Goal: Check status: Check status

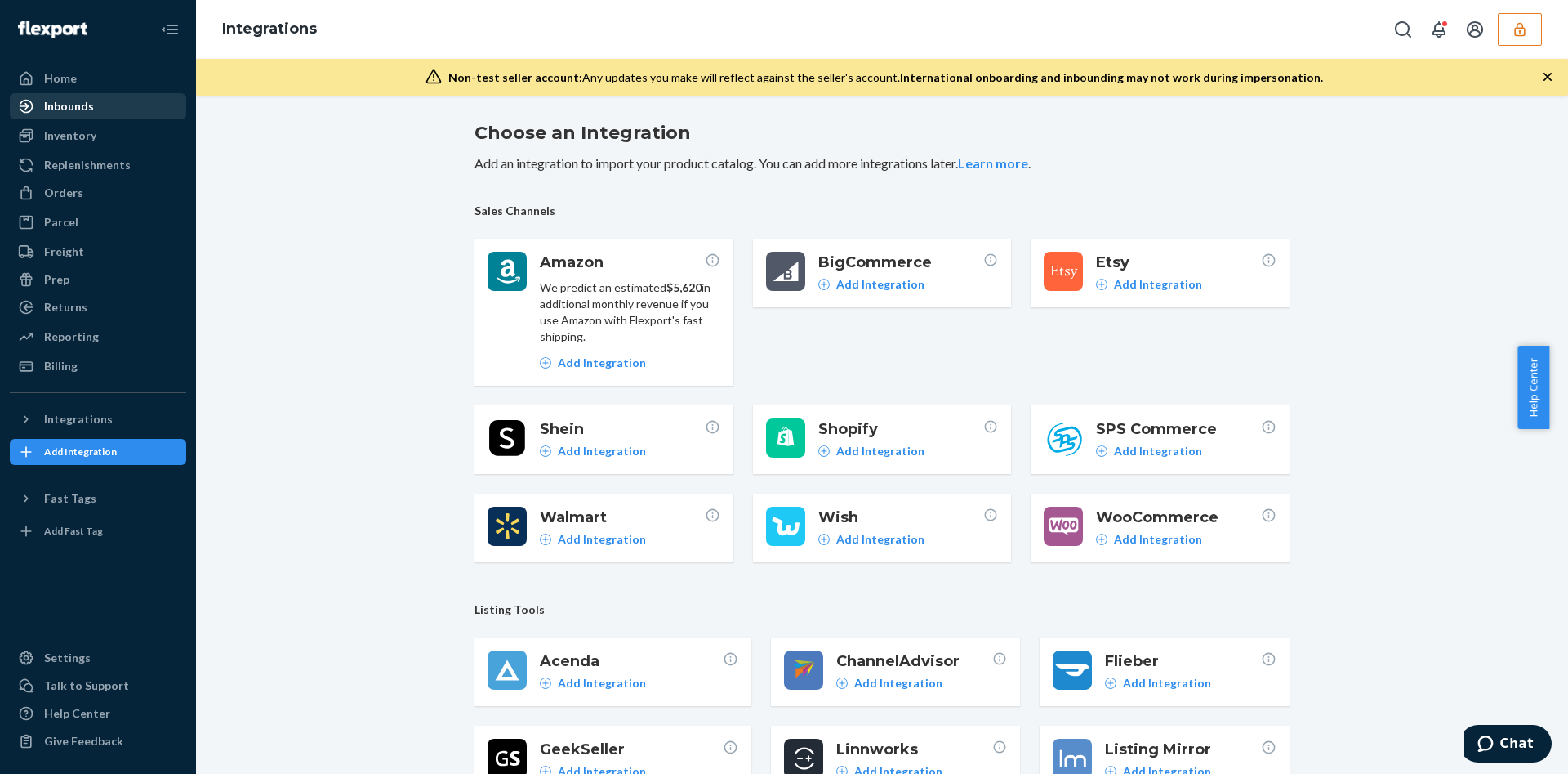
click at [84, 98] on div "Inbounds" at bounding box center [69, 106] width 50 height 17
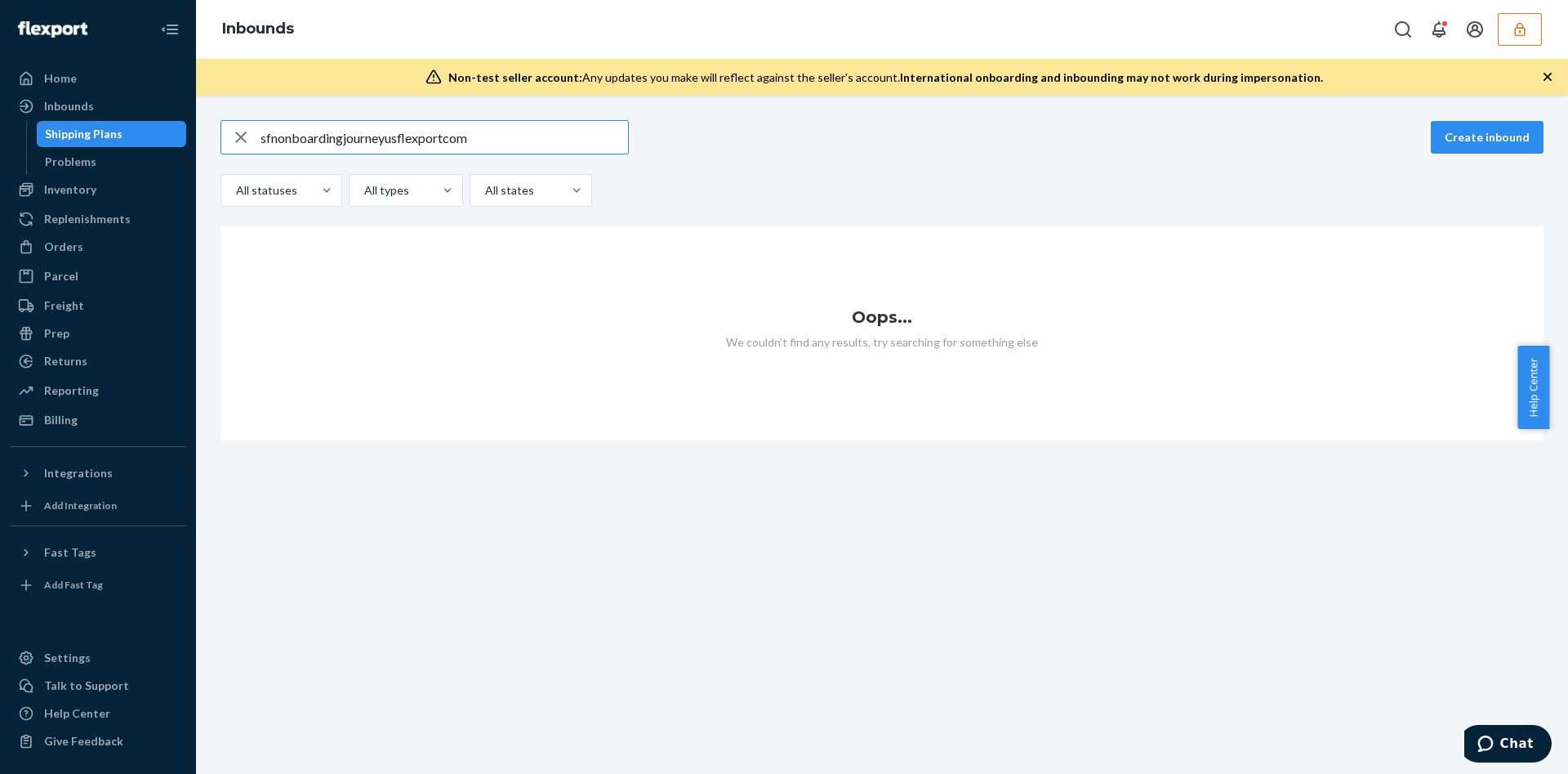
click at [363, 146] on input "sfnonboardingjourneyusflexportcom" at bounding box center [444, 136] width 368 height 32
paste input "9913702"
type input "9913702"
click at [1535, 19] on button "button" at bounding box center [1519, 29] width 45 height 32
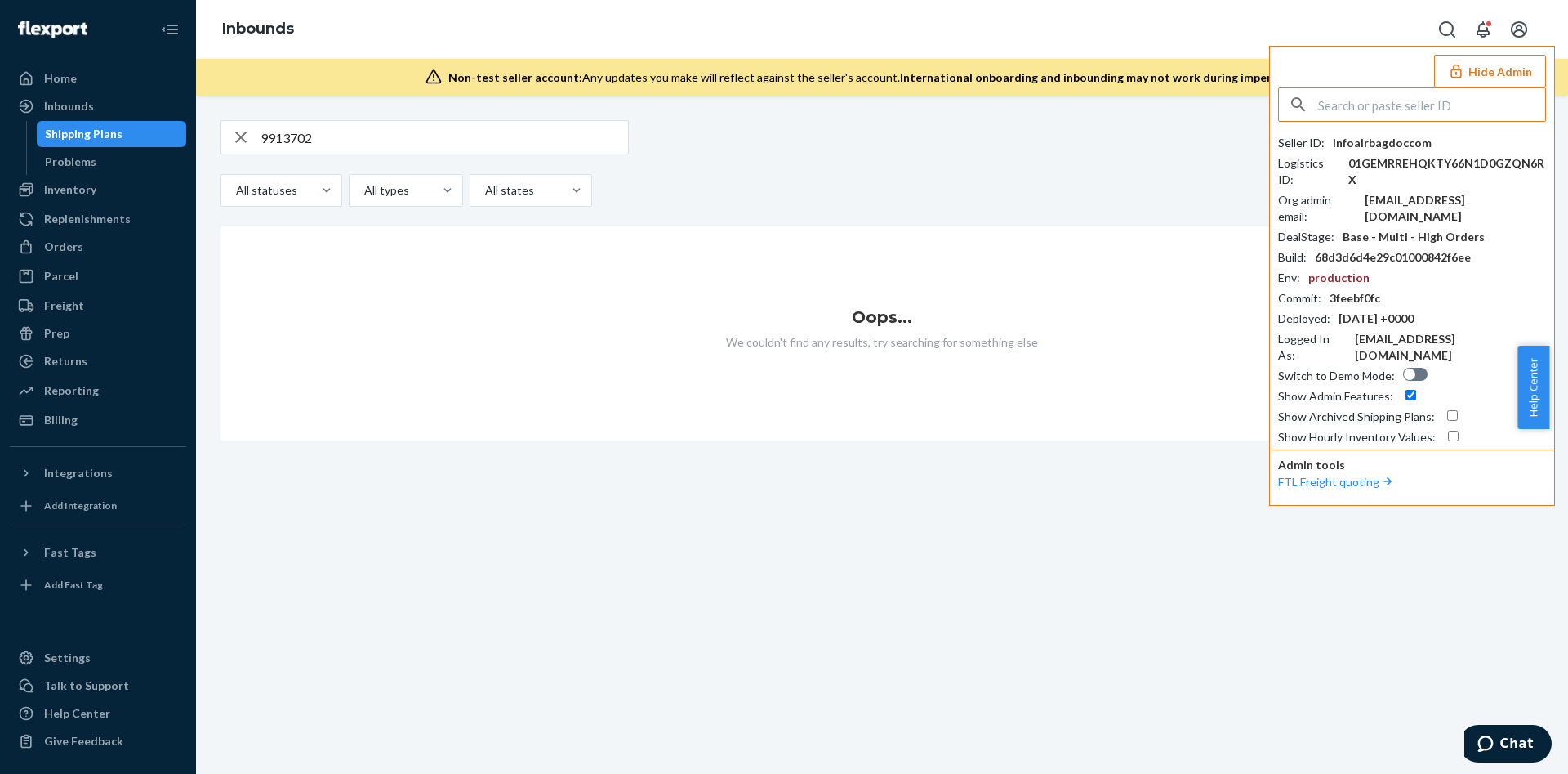
paste input "sfnonboardingjourneyusflexportcom"
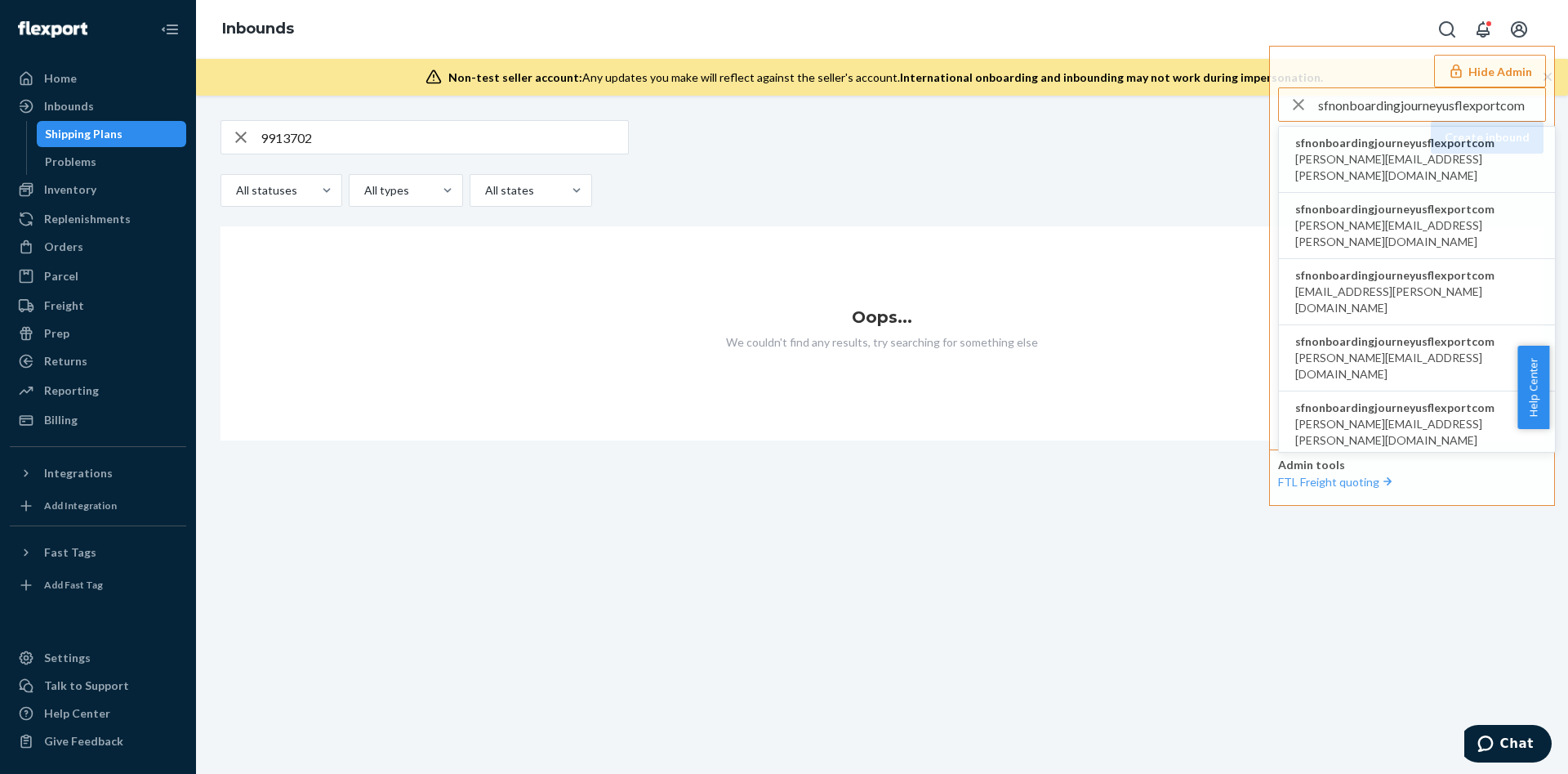
type input "sfnonboardingjourneyusflexportcom"
click at [1473, 157] on span "andrew.ahsen@alogic.co" at bounding box center [1416, 167] width 244 height 32
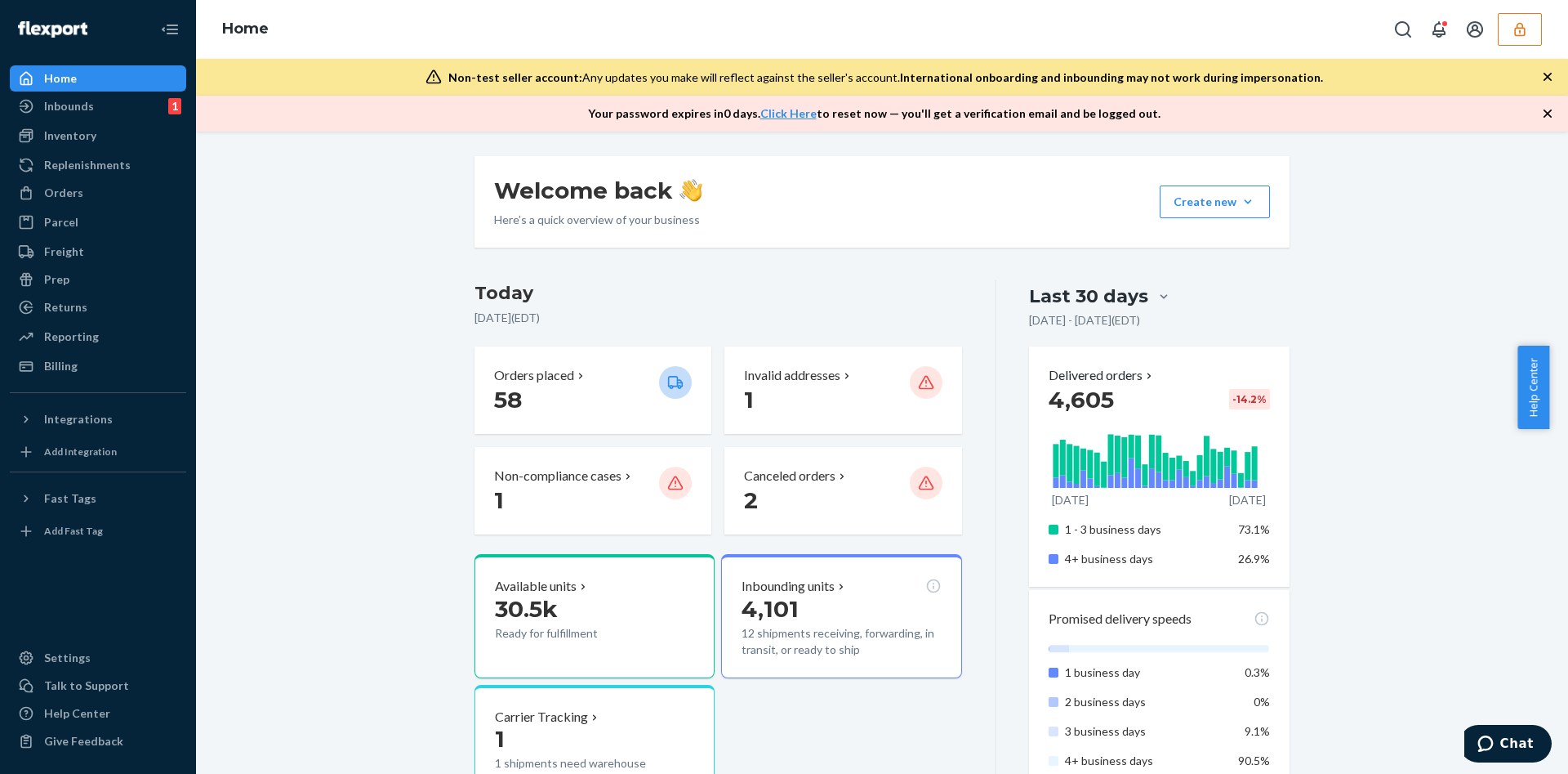
click at [1521, 48] on div "Home" at bounding box center [881, 29] width 1372 height 59
click at [1523, 32] on icon "button" at bounding box center [1519, 29] width 10 height 14
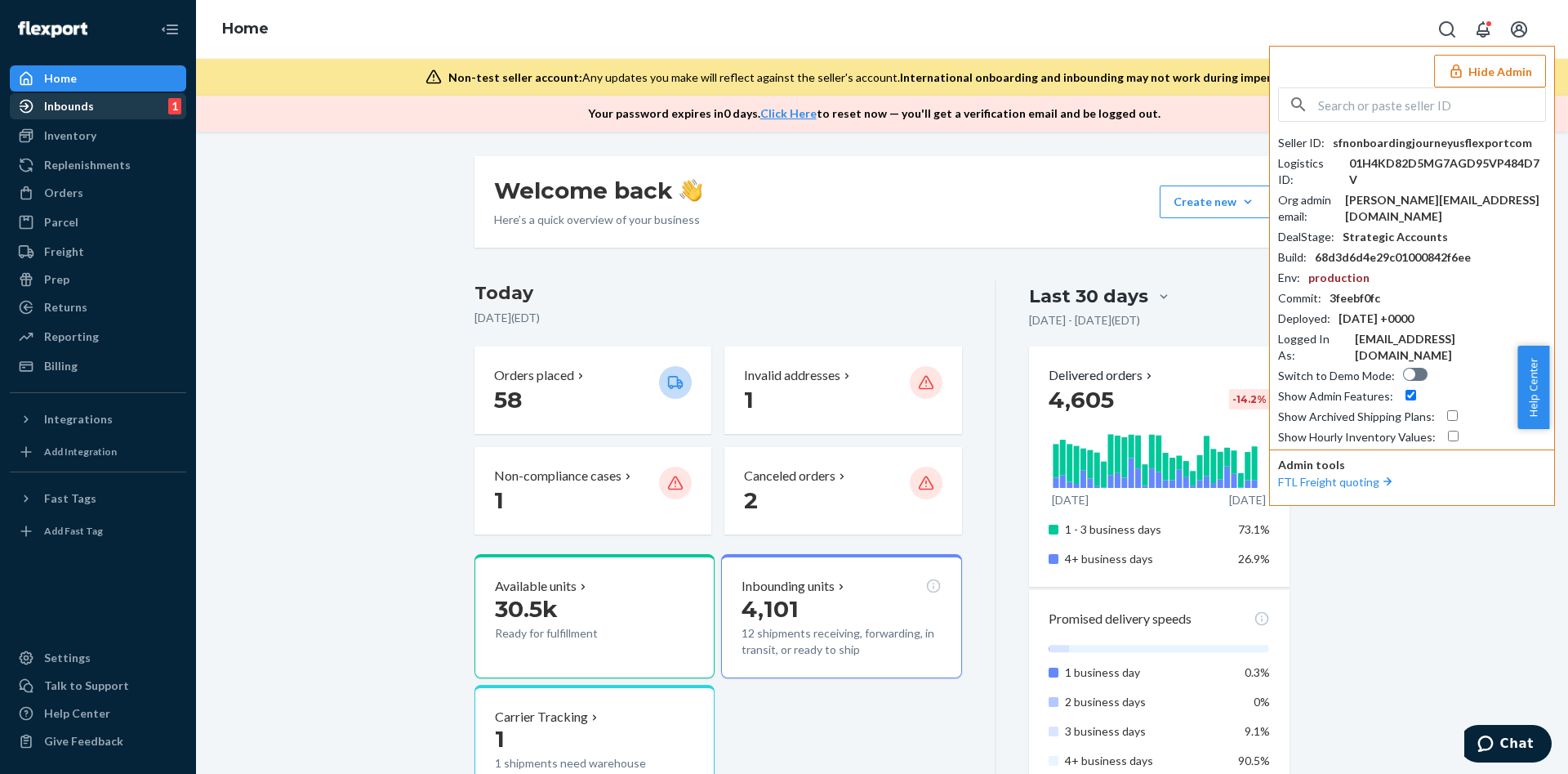
click at [85, 105] on div "Inbounds" at bounding box center [69, 106] width 50 height 17
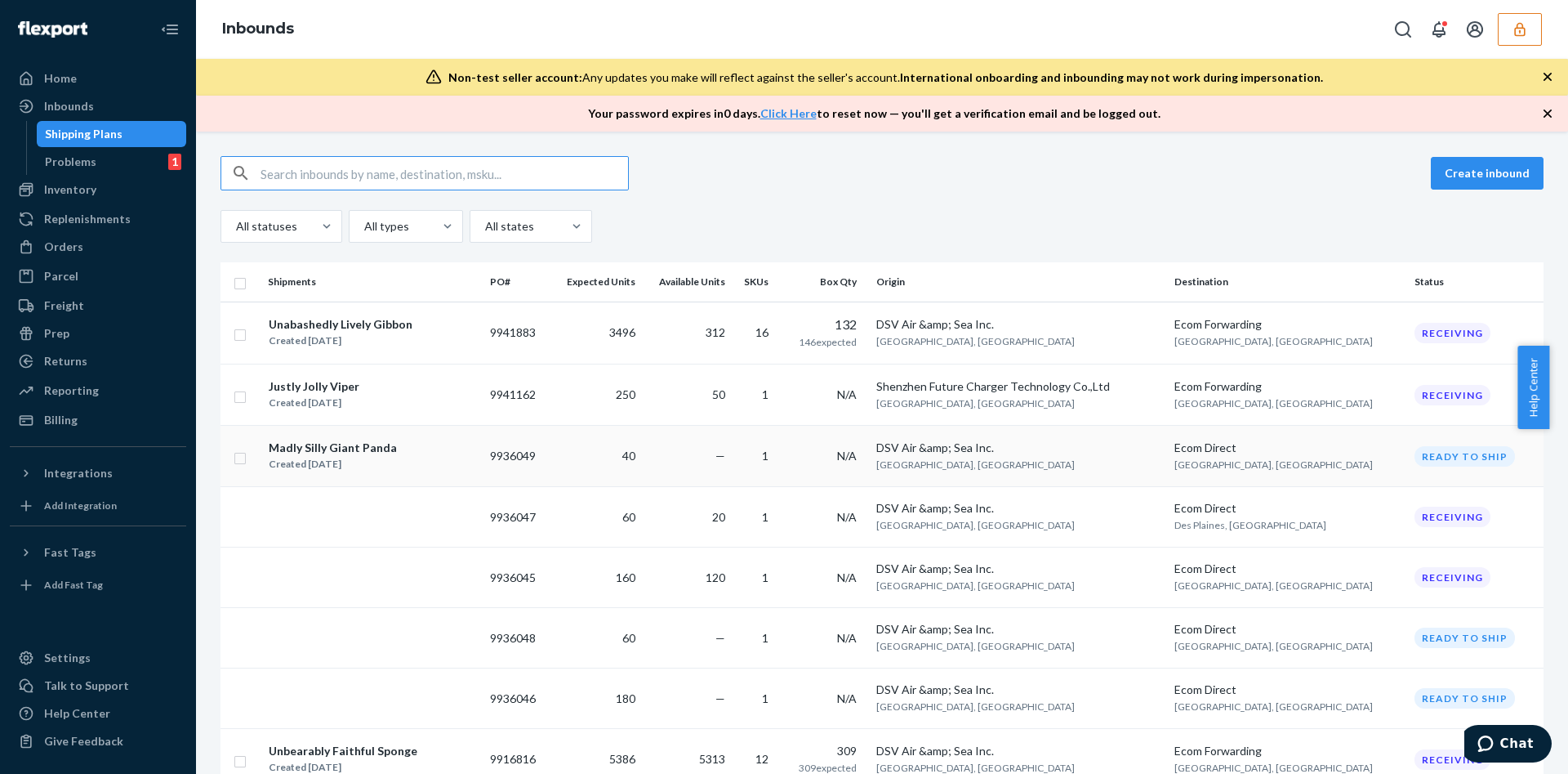
type input "9913702"
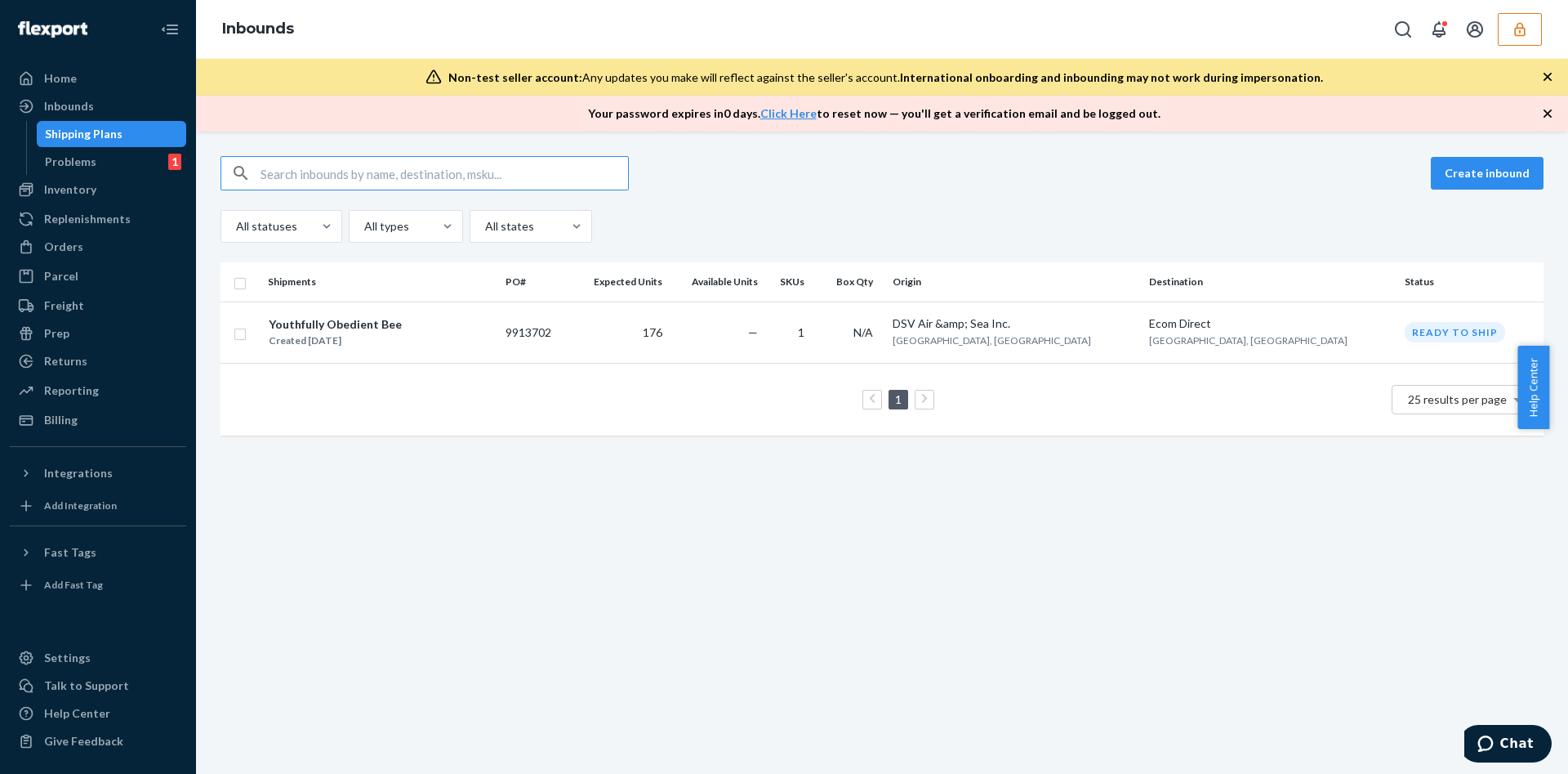
type input "9913702"
click at [886, 332] on td "N/A" at bounding box center [851, 332] width 69 height 61
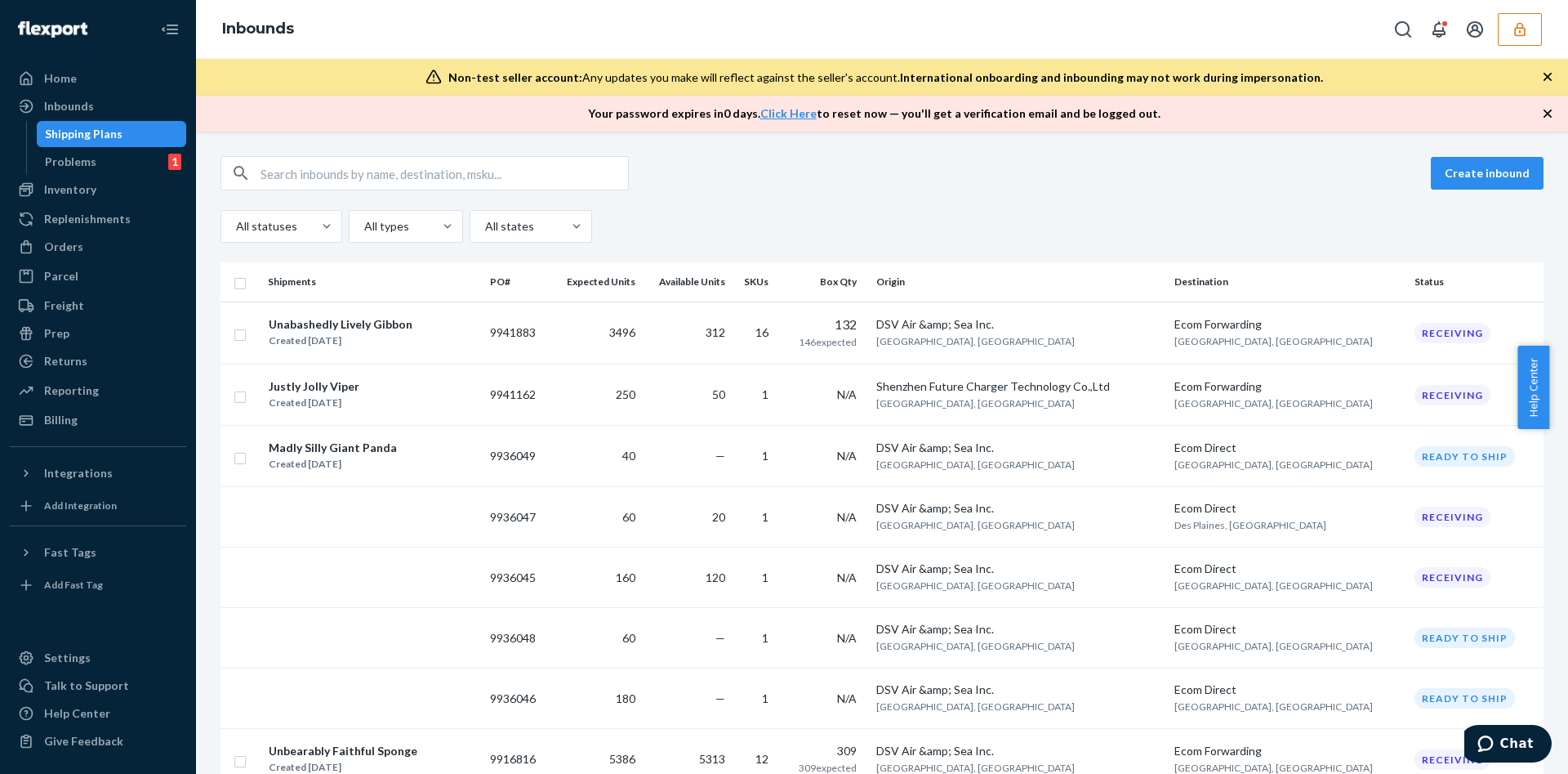
click at [1118, 159] on div "Create inbound" at bounding box center [882, 173] width 1323 height 34
click at [1548, 118] on icon "button" at bounding box center [1547, 114] width 17 height 17
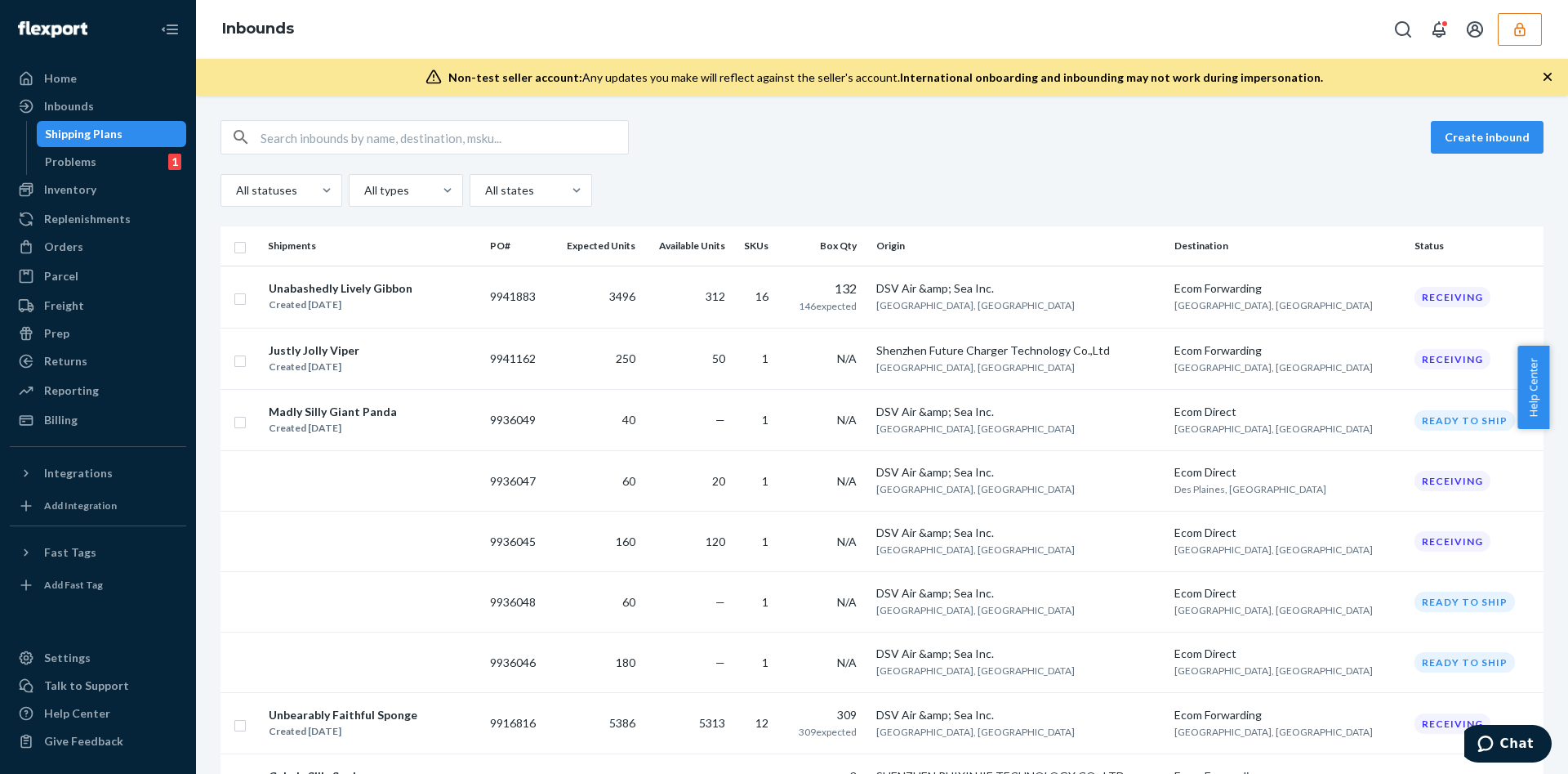
click at [1537, 79] on div "Non-test seller account: Any updates you make will reflect against the seller's…" at bounding box center [881, 77] width 1372 height 37
click at [1539, 79] on icon "button" at bounding box center [1547, 77] width 17 height 17
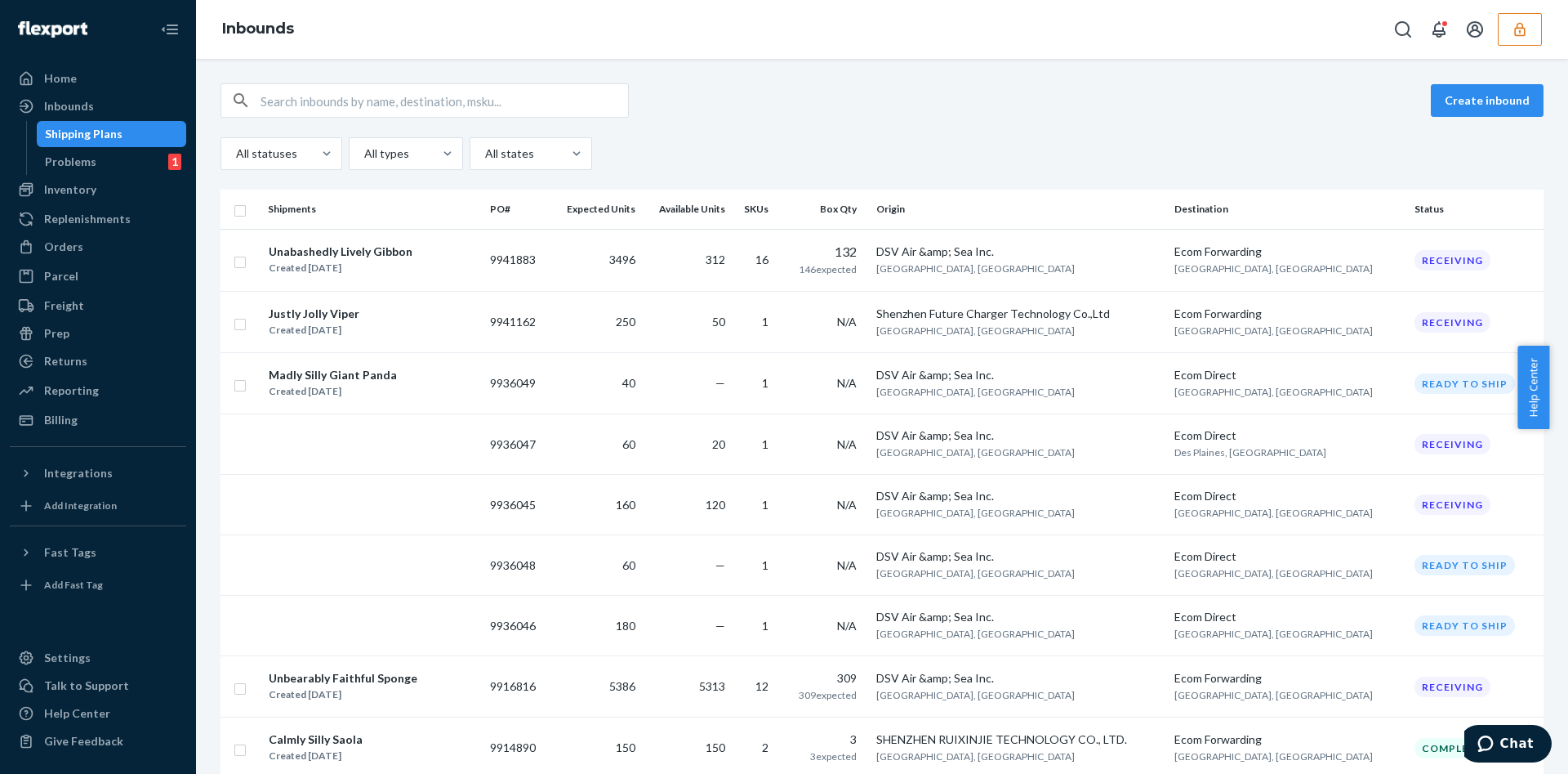
click at [1541, 78] on div "Create inbound All statuses All types All states Shipments PO# Expected Units A…" at bounding box center [881, 416] width 1372 height 715
click at [296, 103] on input "text" at bounding box center [444, 100] width 368 height 32
paste input "9913702"
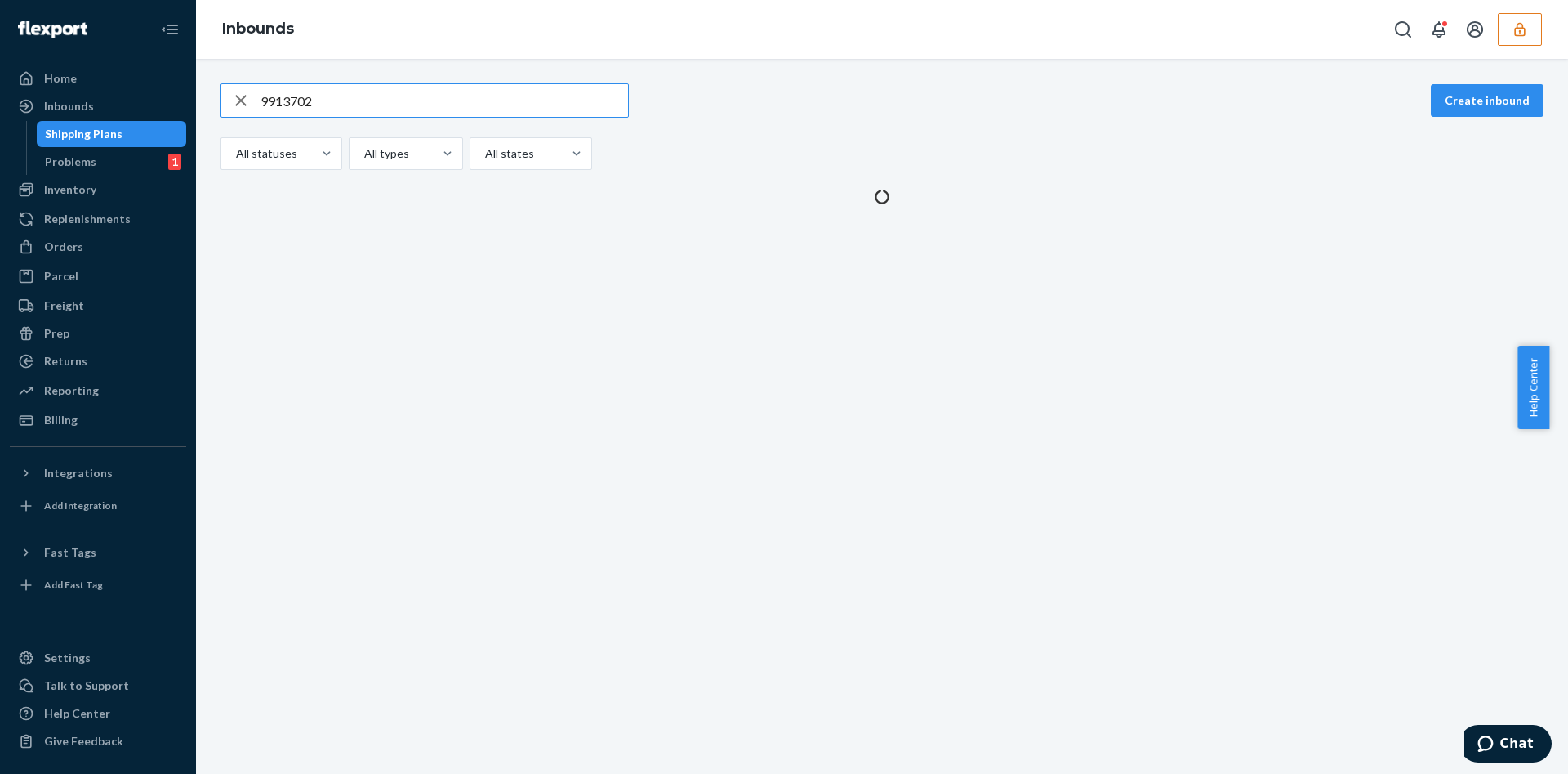
type input "9913702"
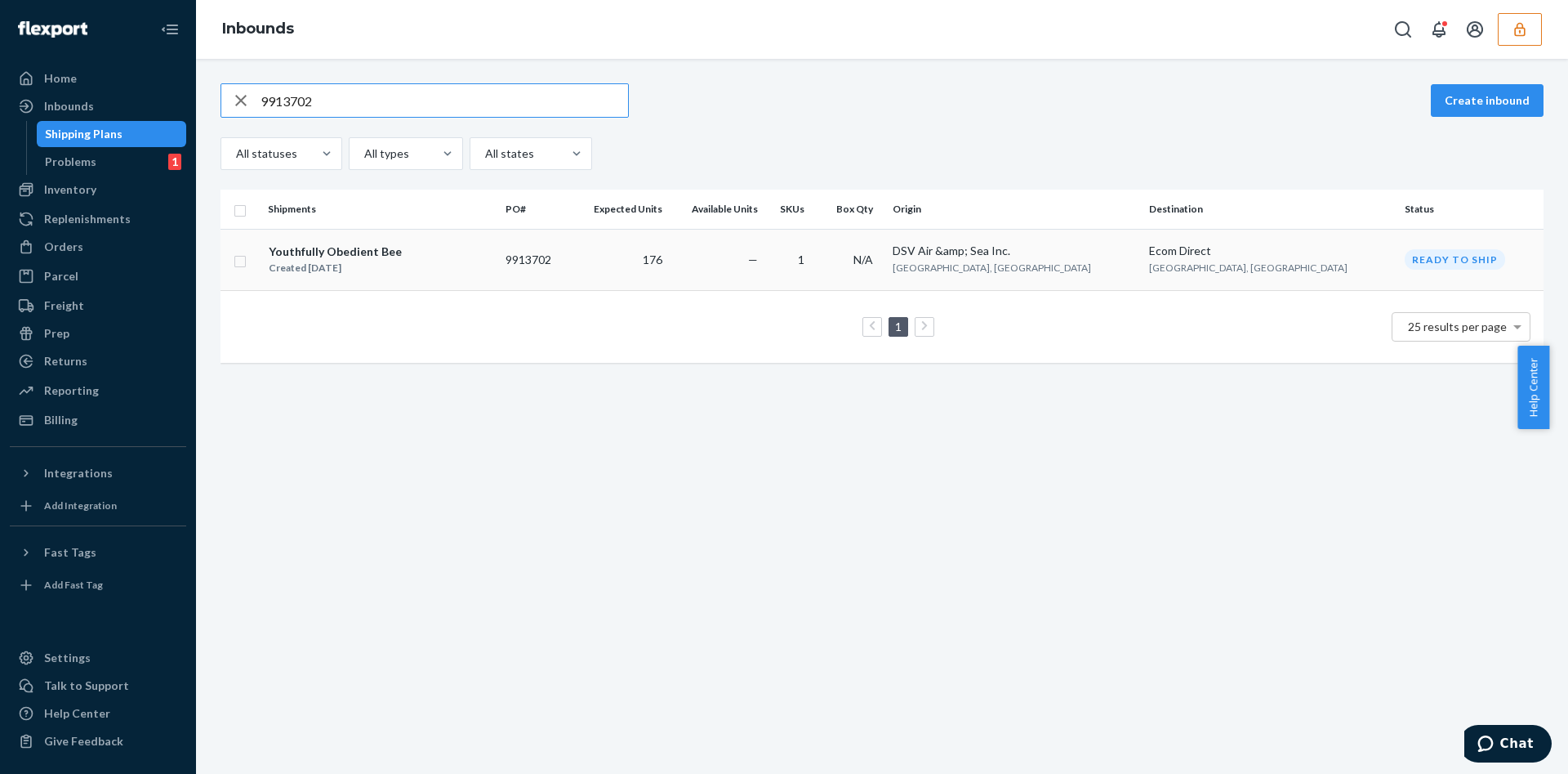
click at [246, 260] on td at bounding box center [241, 259] width 41 height 61
click at [241, 265] on input "checkbox" at bounding box center [239, 259] width 13 height 17
checkbox input "true"
click at [313, 437] on div "9913702 1 item selected Duplicate Delete Create inbound All statuses All types …" at bounding box center [881, 416] width 1372 height 715
click at [1351, 105] on div "Delete" at bounding box center [1378, 100] width 54 height 17
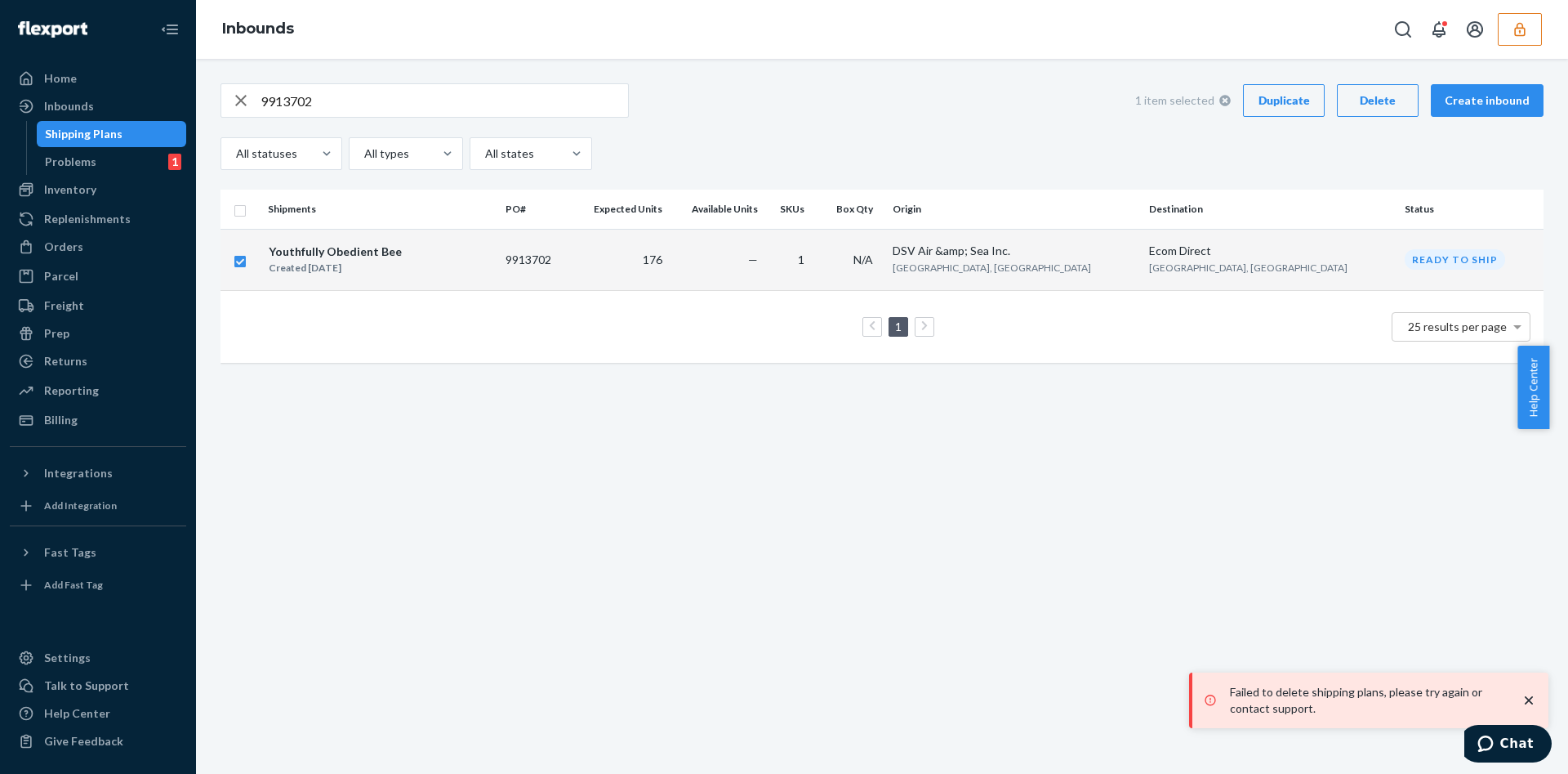
click at [336, 504] on div "9913702 1 item selected Duplicate Delete Create inbound All statuses All types …" at bounding box center [881, 416] width 1372 height 715
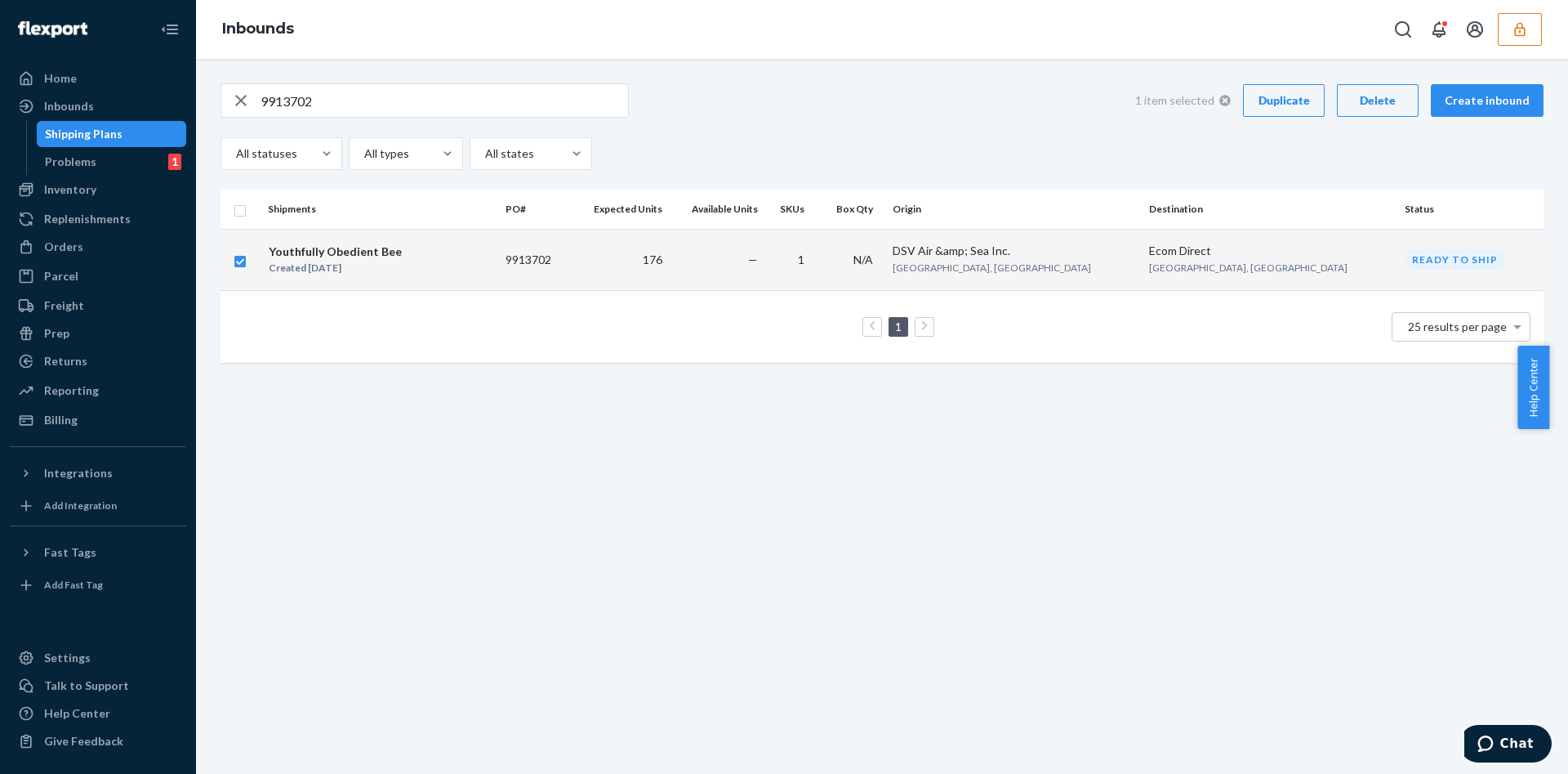
click at [1351, 97] on div "Delete" at bounding box center [1378, 100] width 54 height 17
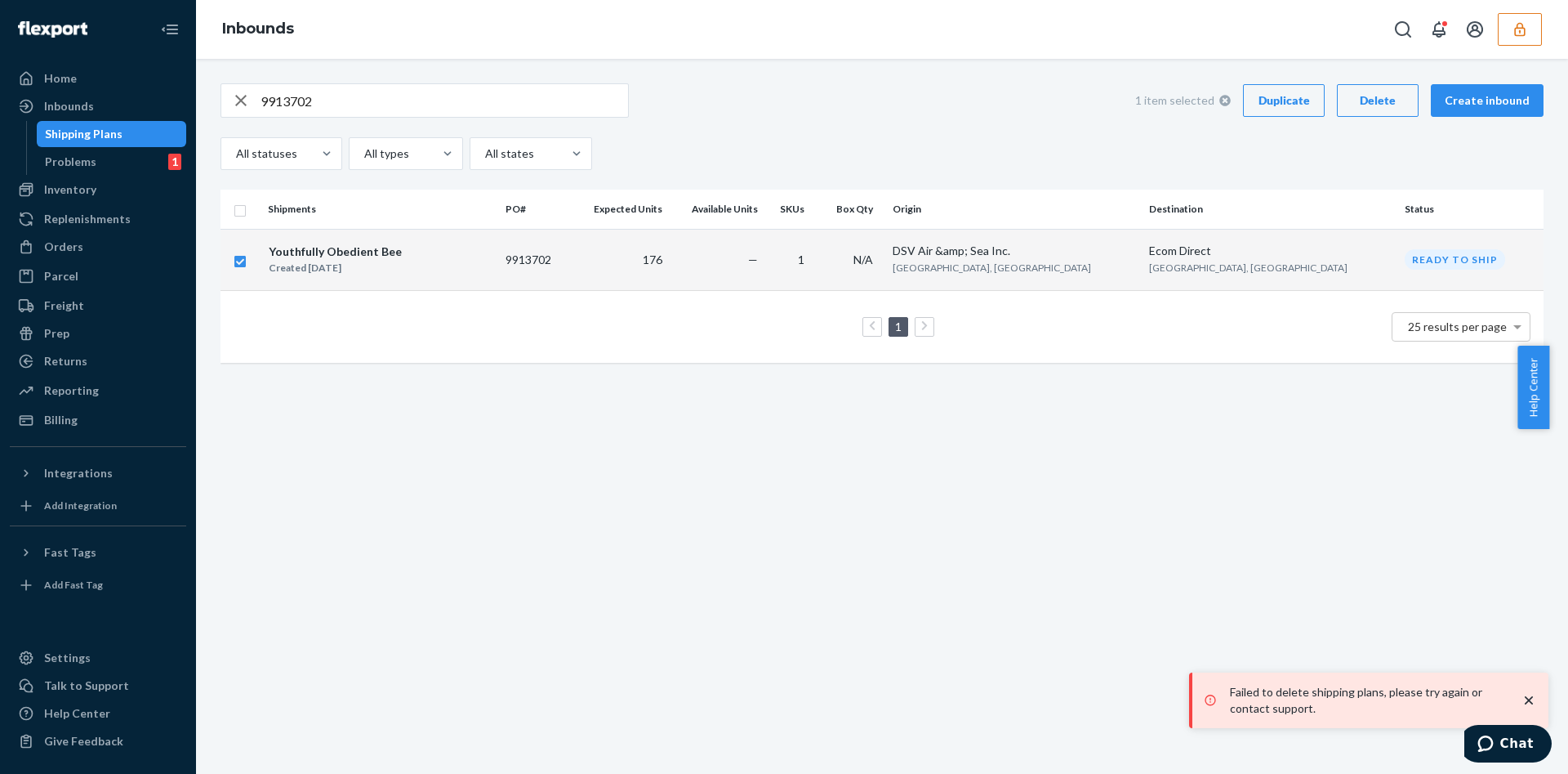
click at [261, 525] on div "9913702 1 item selected Duplicate Delete Create inbound All statuses All types …" at bounding box center [881, 416] width 1372 height 715
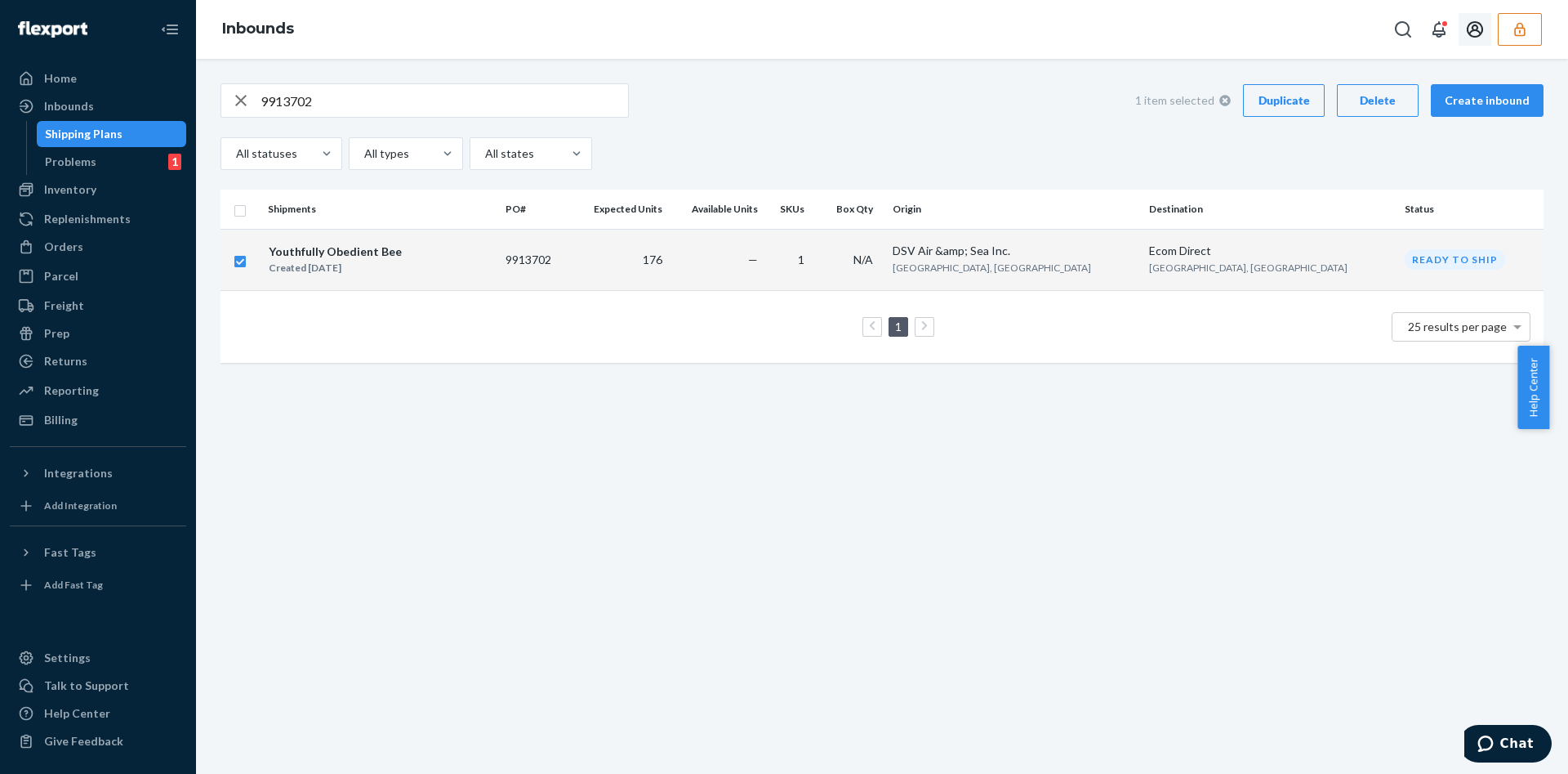
click at [1517, 29] on icon "button" at bounding box center [1519, 29] width 17 height 17
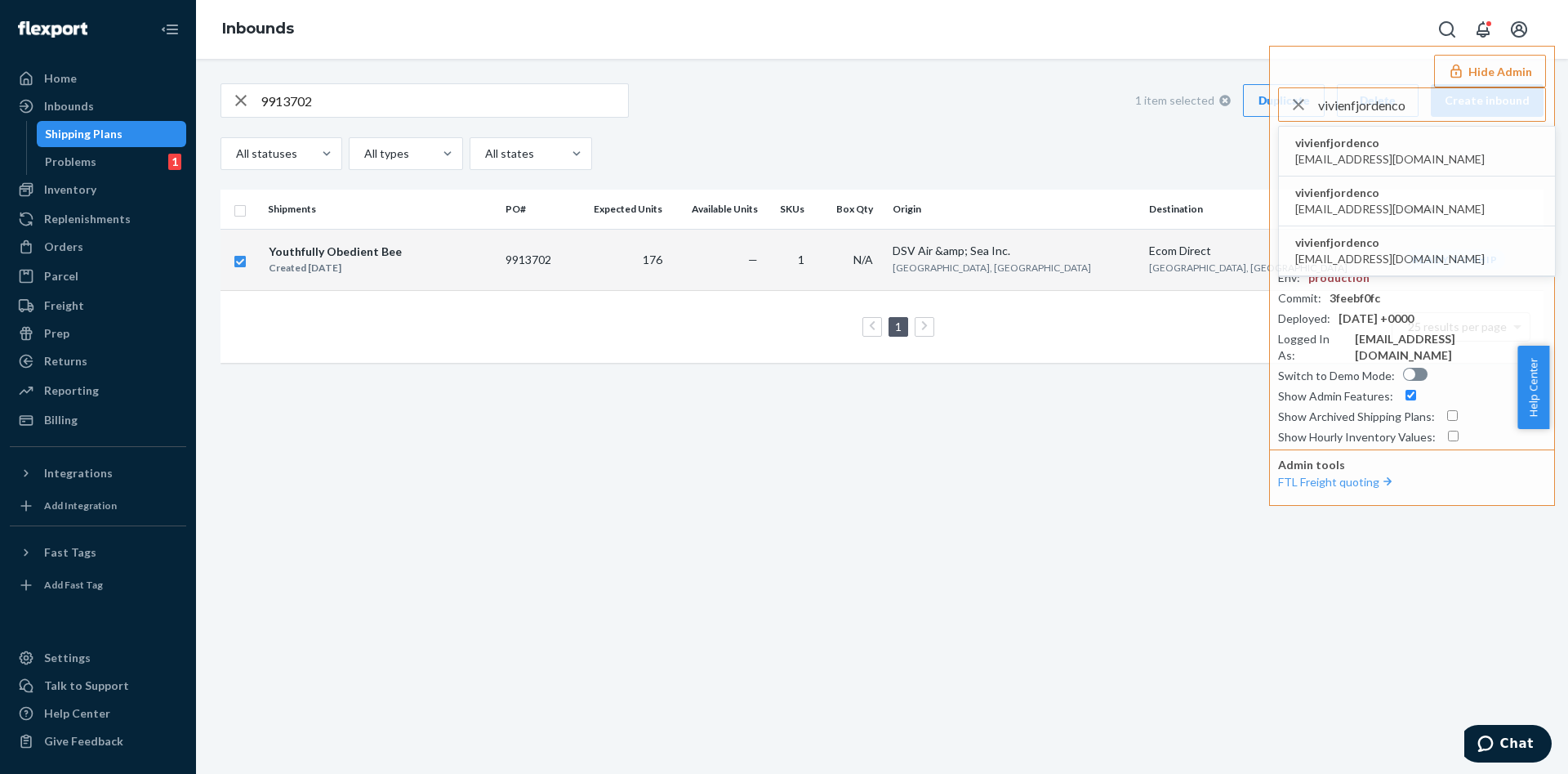
type input "vivienfjordenco"
click at [1413, 153] on li "vivienfjordenco christelle@fjorden.co" at bounding box center [1417, 151] width 276 height 50
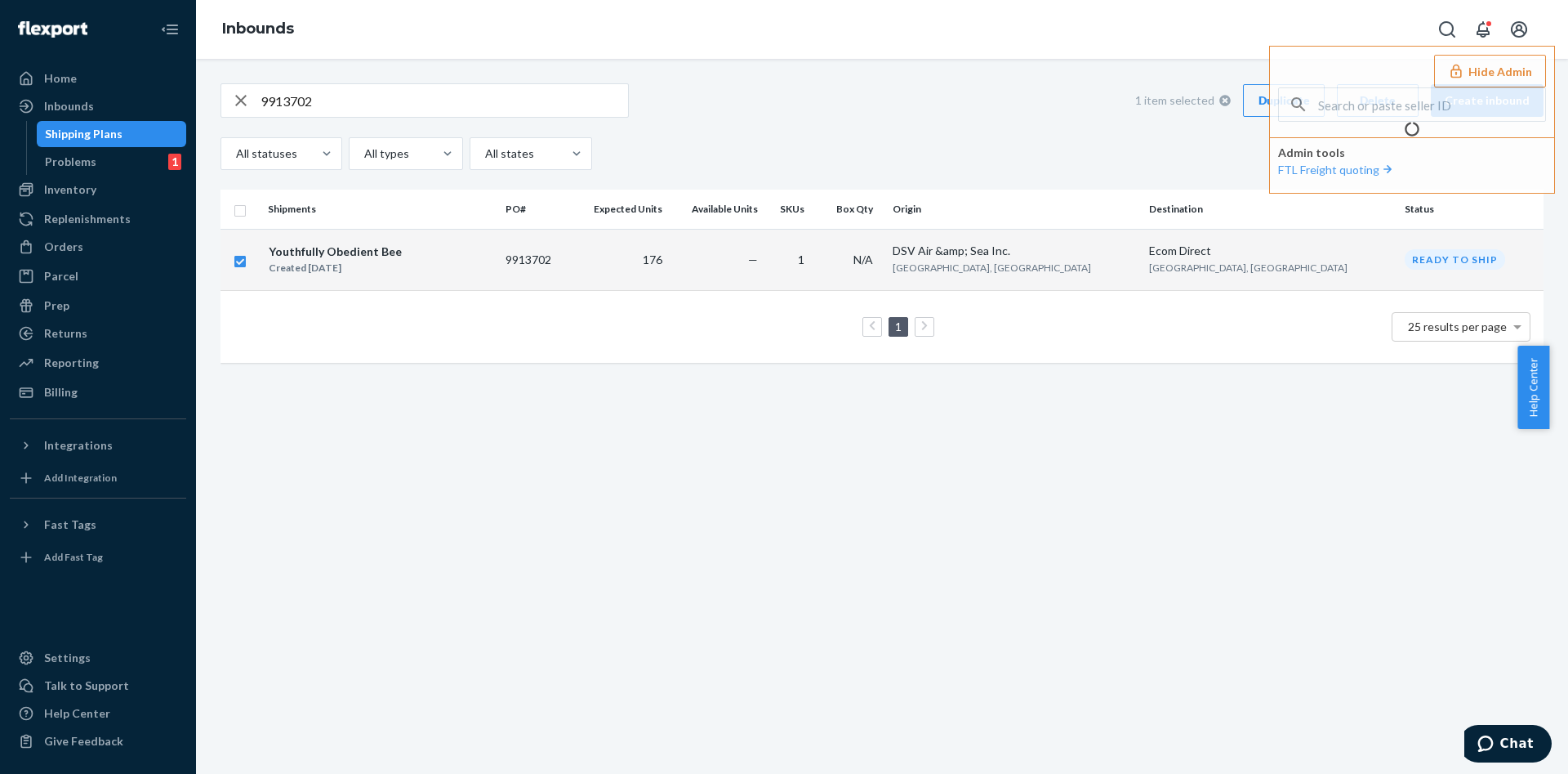
click at [1001, 447] on div "9913702 1 item selected Duplicate Delete Create inbound All statuses All types …" at bounding box center [881, 416] width 1372 height 715
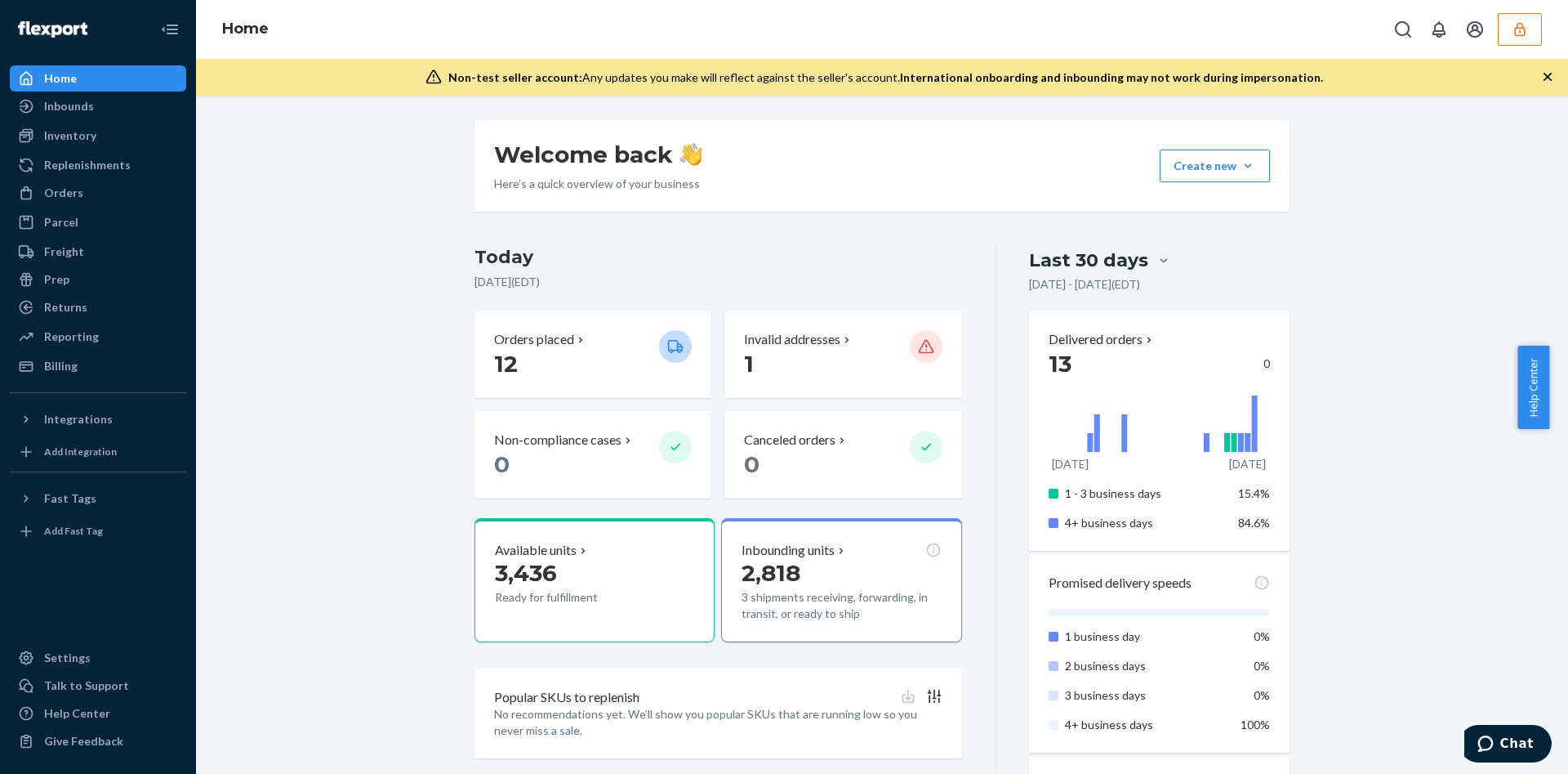
drag, startPoint x: 80, startPoint y: 107, endPoint x: 313, endPoint y: 94, distance: 233.4
click at [80, 107] on div "Inbounds" at bounding box center [69, 106] width 50 height 17
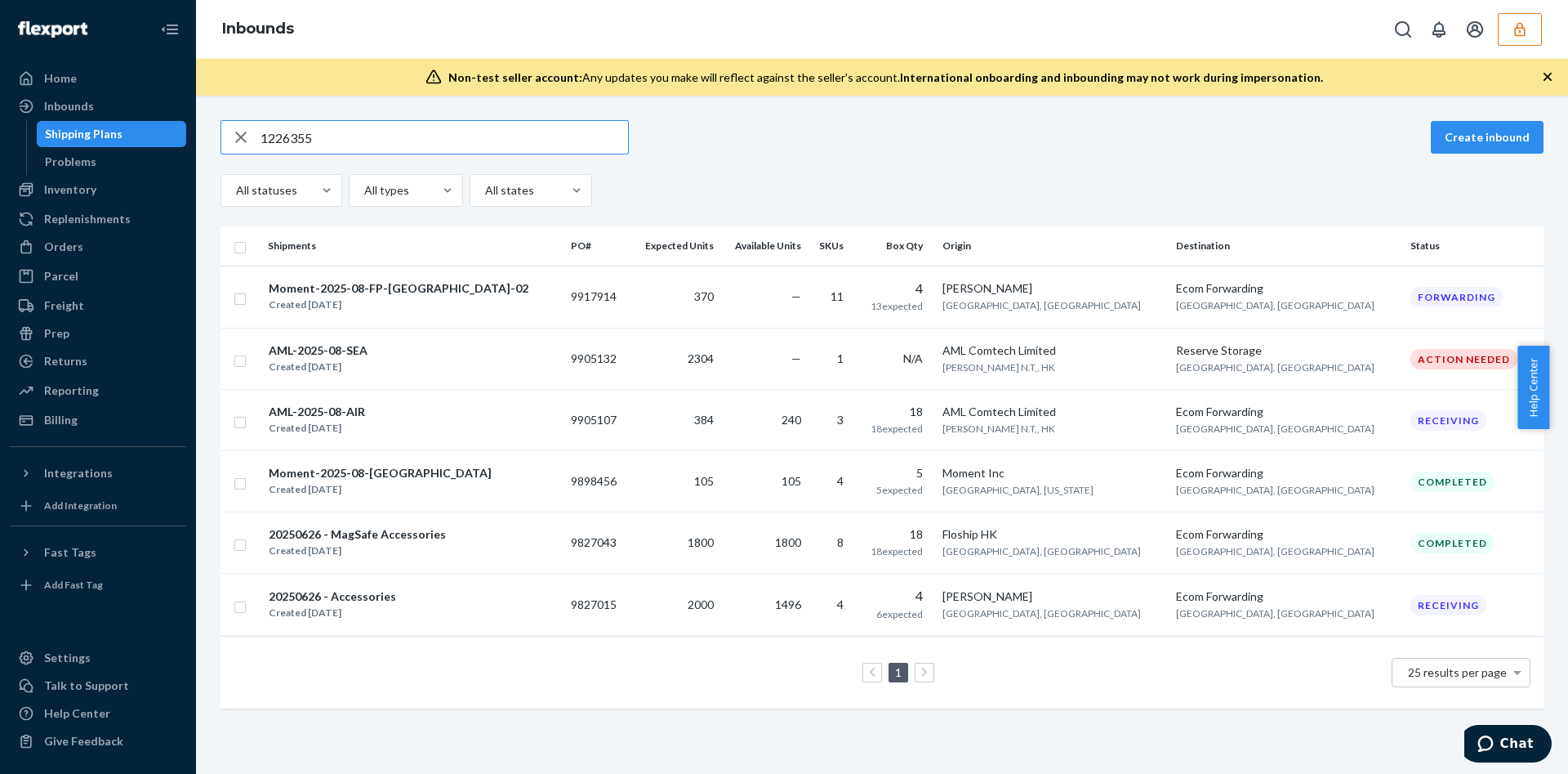
type input "1226355"
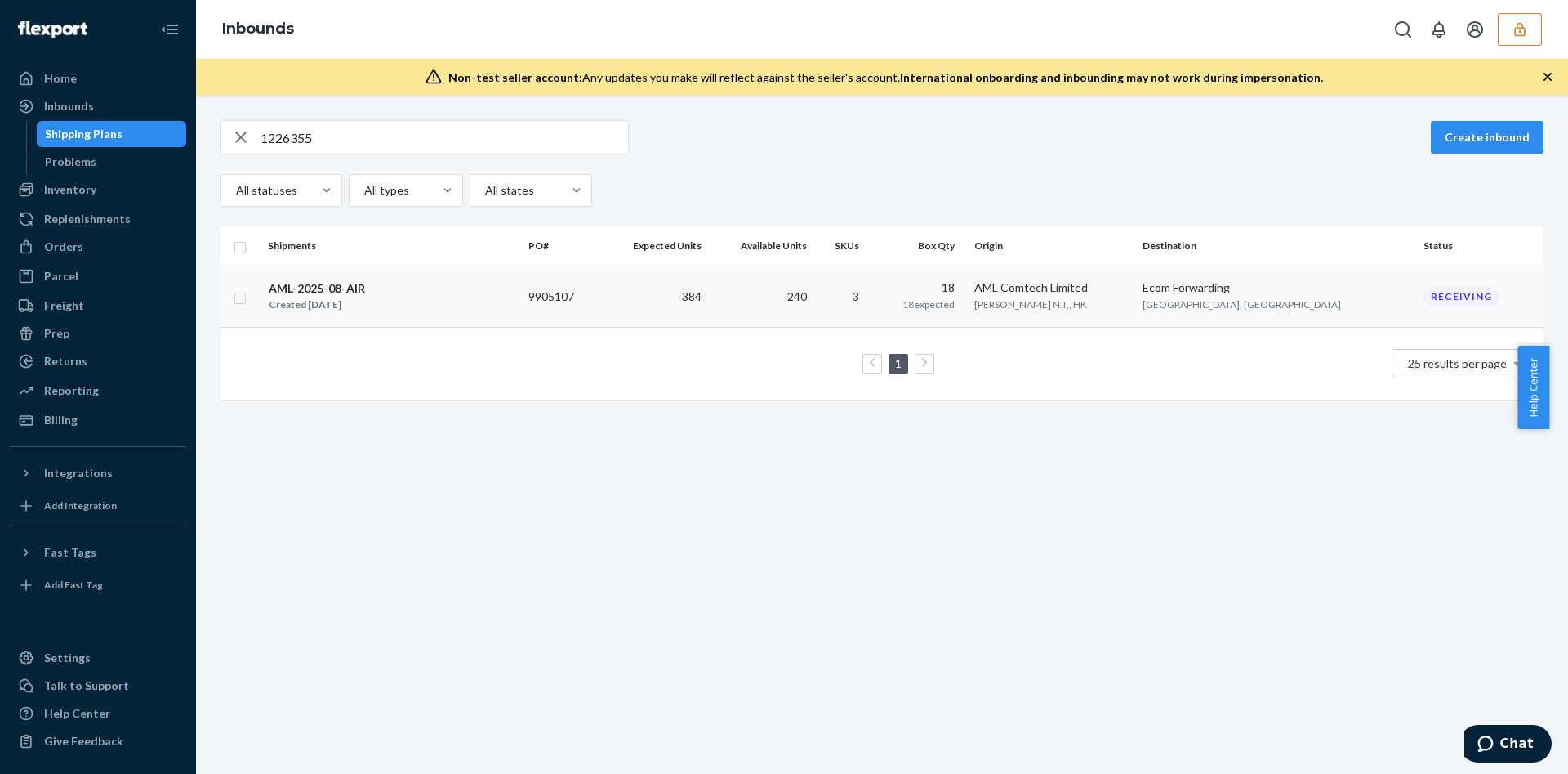
click at [813, 309] on td "240" at bounding box center [760, 296] width 106 height 61
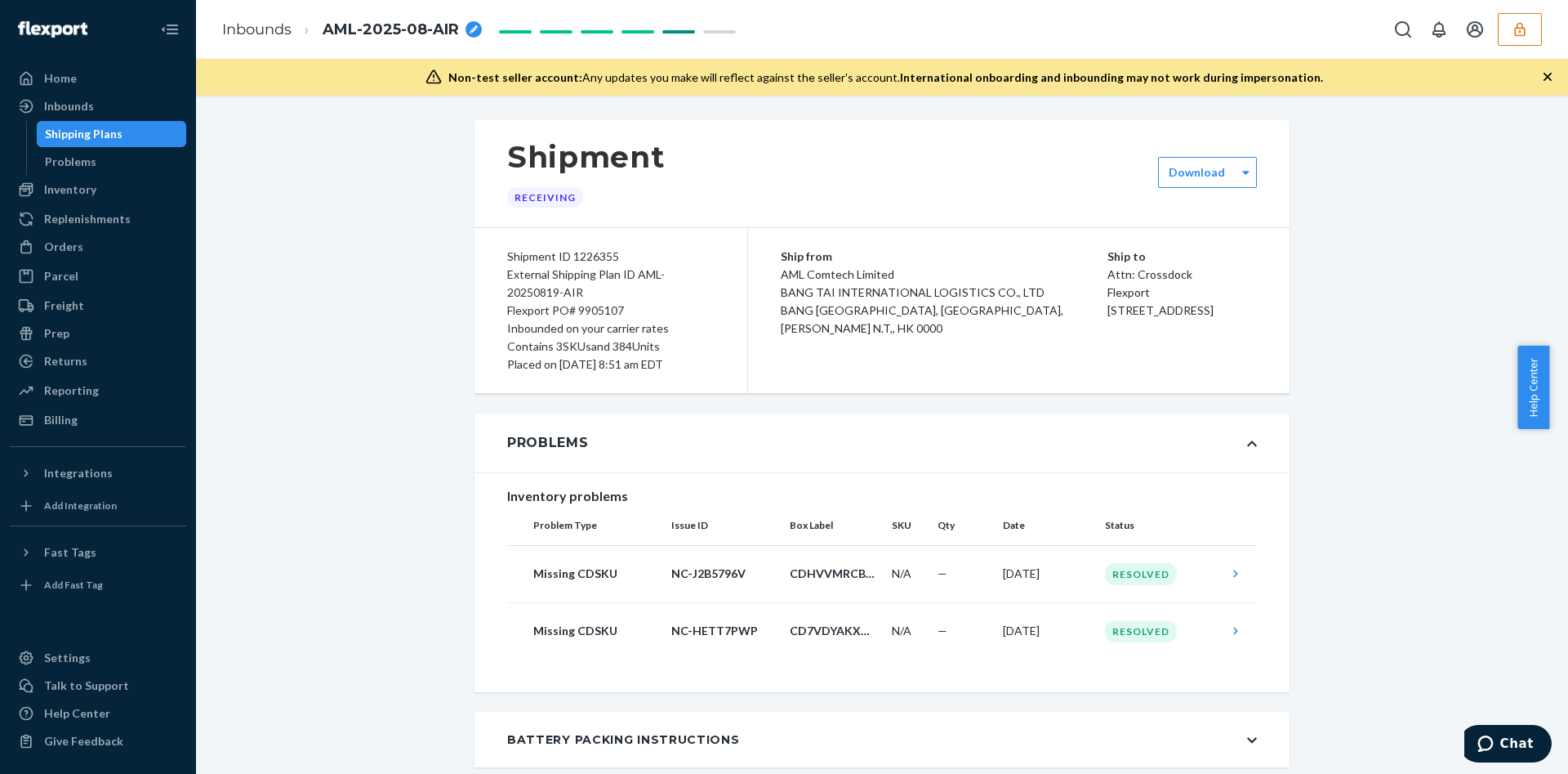
drag, startPoint x: 321, startPoint y: 254, endPoint x: 335, endPoint y: 159, distance: 96.0
click at [585, 311] on div "Flexport PO# 9905107" at bounding box center [611, 310] width 208 height 18
copy div "9905107"
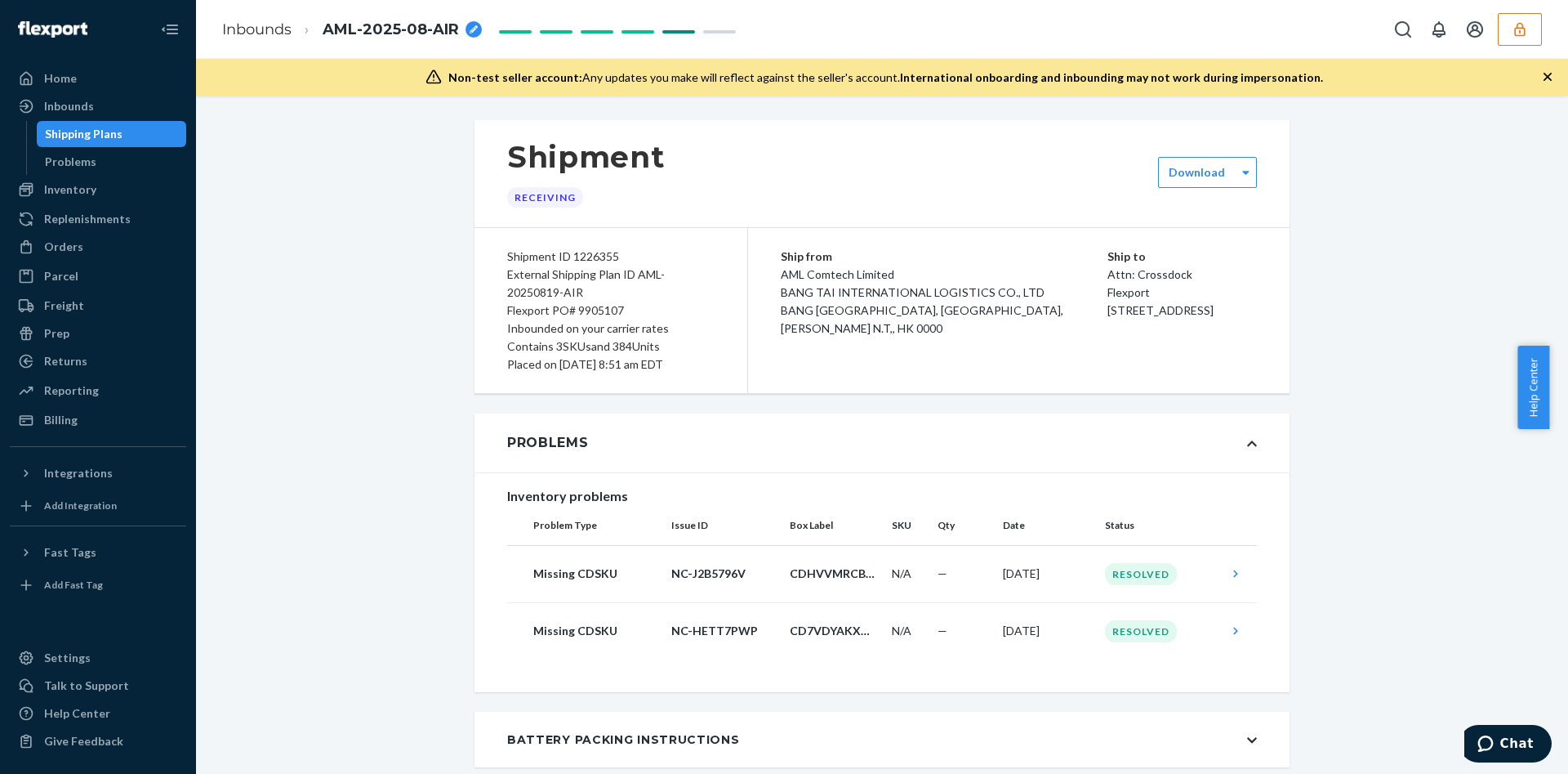
click at [508, 119] on div "Shipment Receiving Download Shipment ID 1226355 External Shipping Plan ID AML-2…" at bounding box center [881, 434] width 1372 height 678
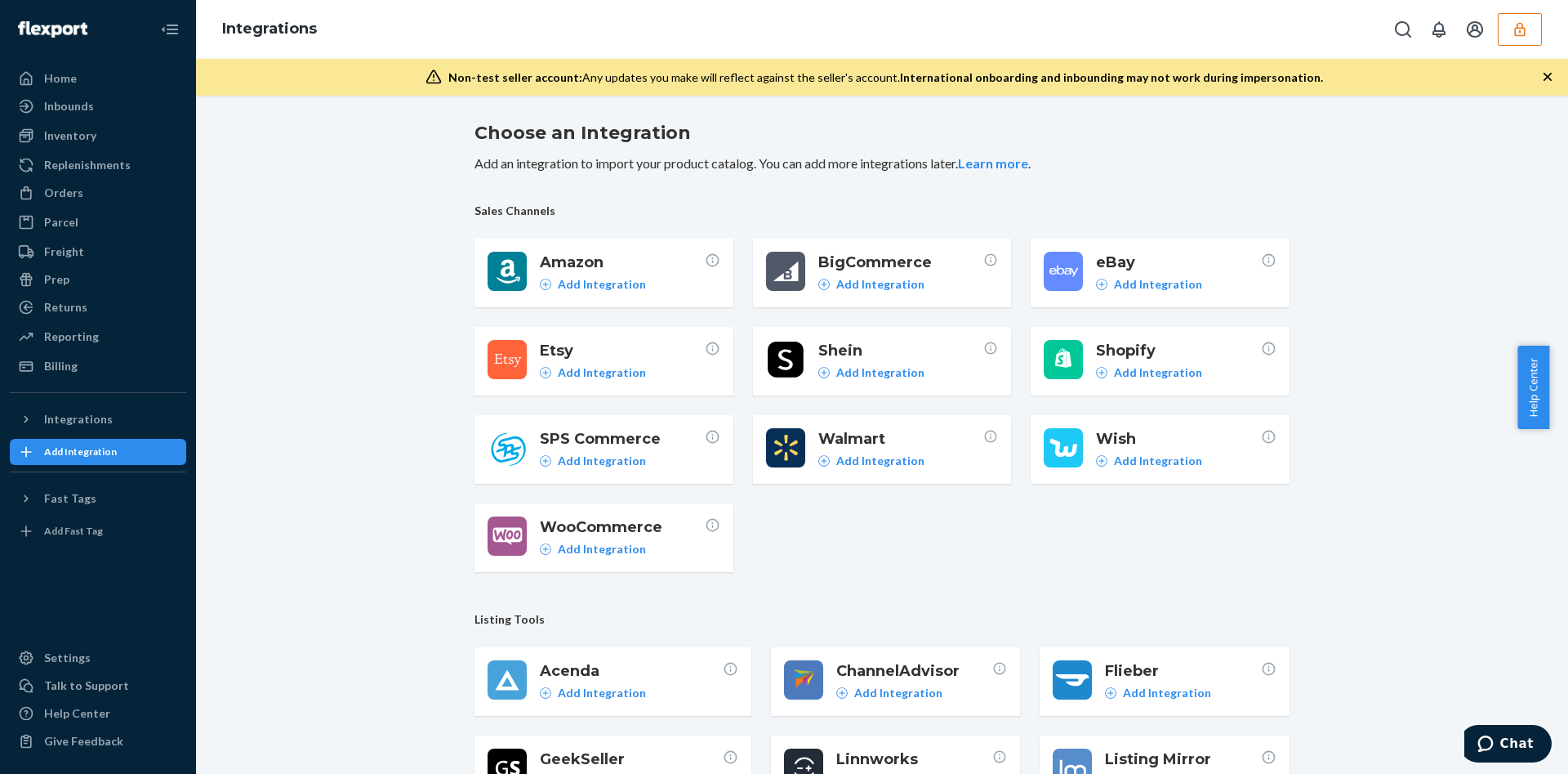
click at [1527, 11] on div "Integrations" at bounding box center [881, 29] width 1372 height 59
click at [1522, 24] on icon "button" at bounding box center [1519, 29] width 17 height 17
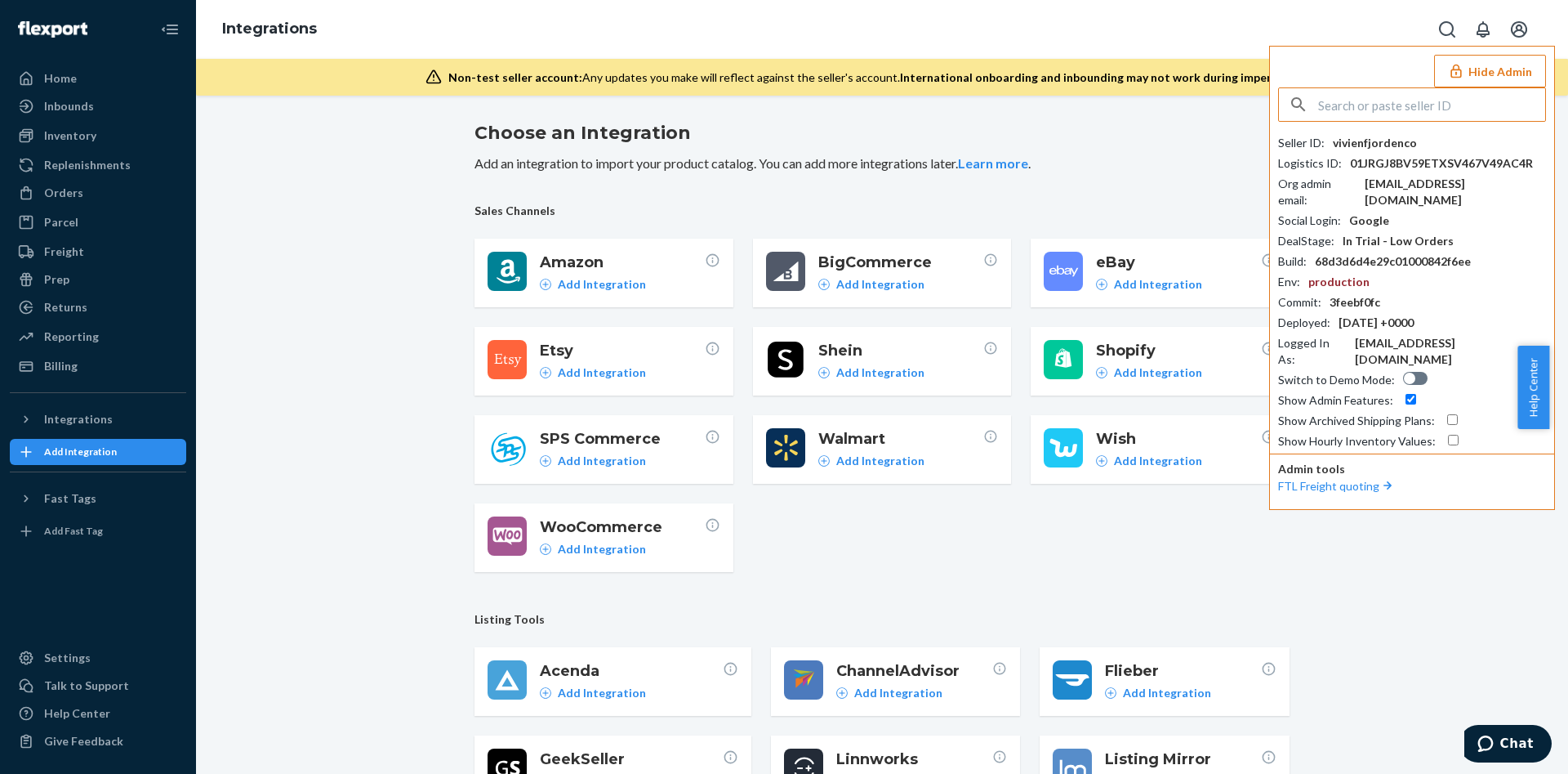
paste input "iancgkunlimitedgmailcom"
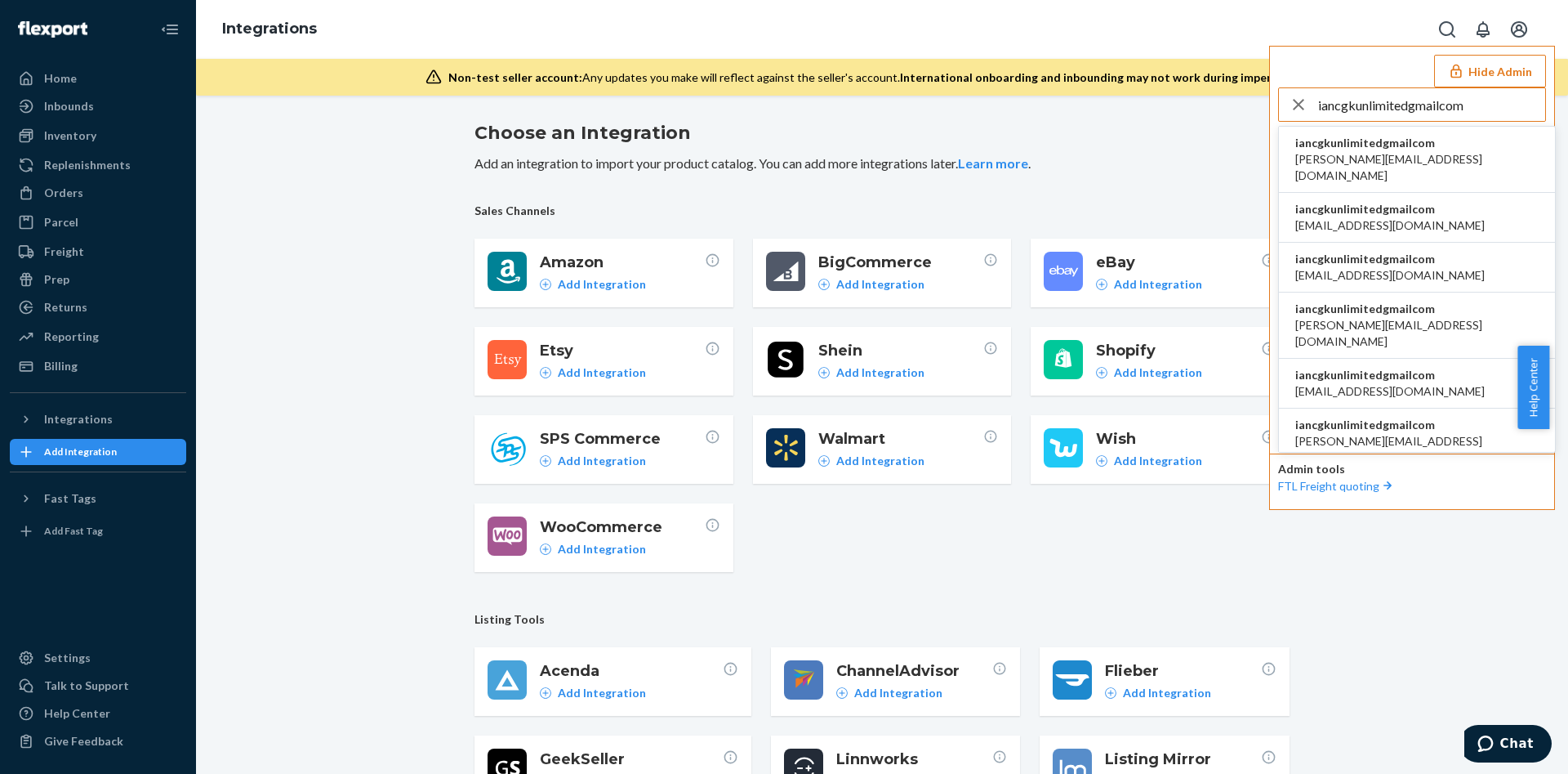
type input "iancgkunlimitedgmailcom"
click at [1428, 170] on li "iancgkunlimitedgmailcom abigail@cgklinens.com" at bounding box center [1417, 160] width 276 height 66
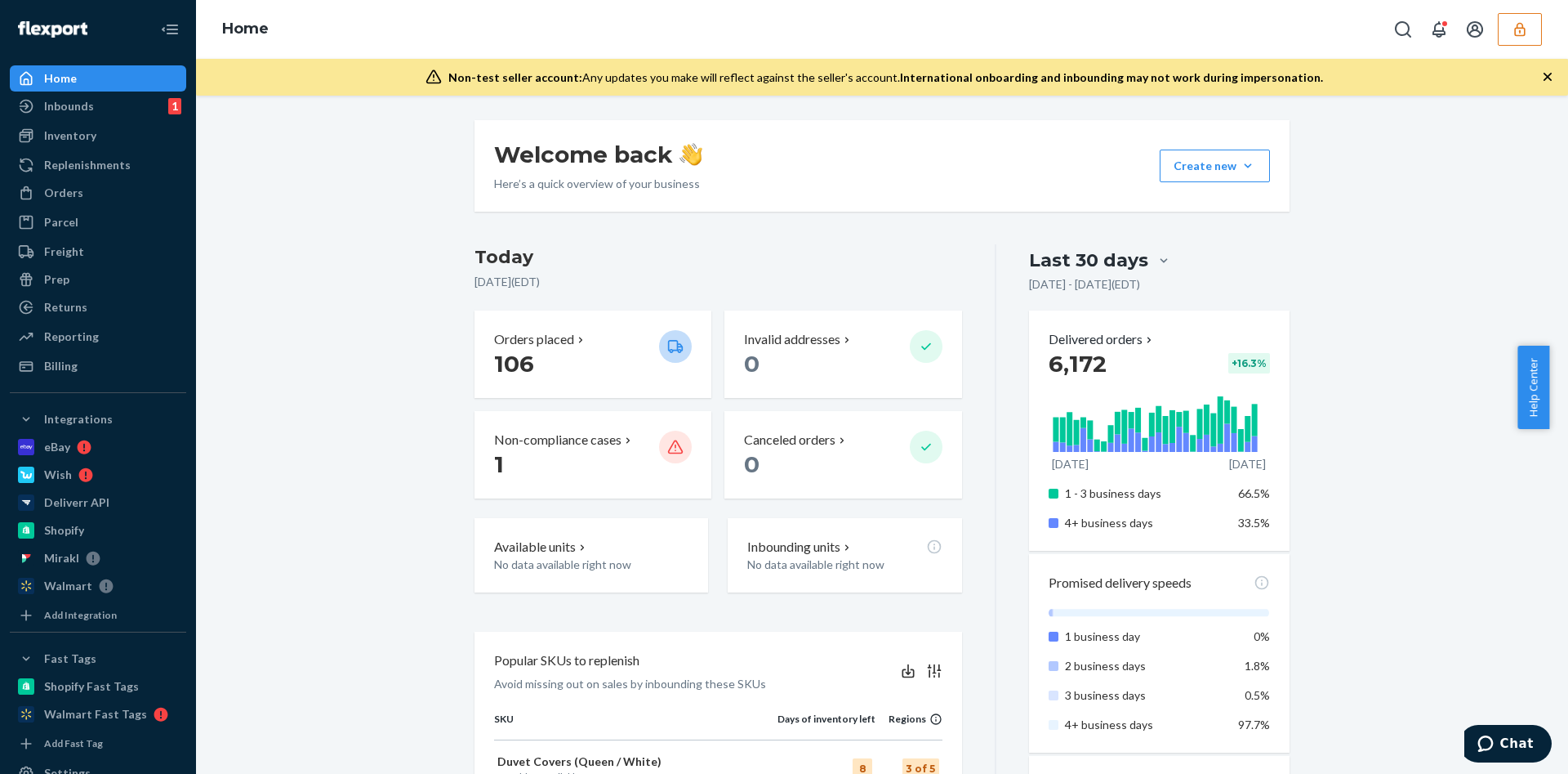
click at [1507, 47] on div "Home" at bounding box center [881, 29] width 1372 height 59
click at [1516, 30] on icon "button" at bounding box center [1519, 29] width 17 height 17
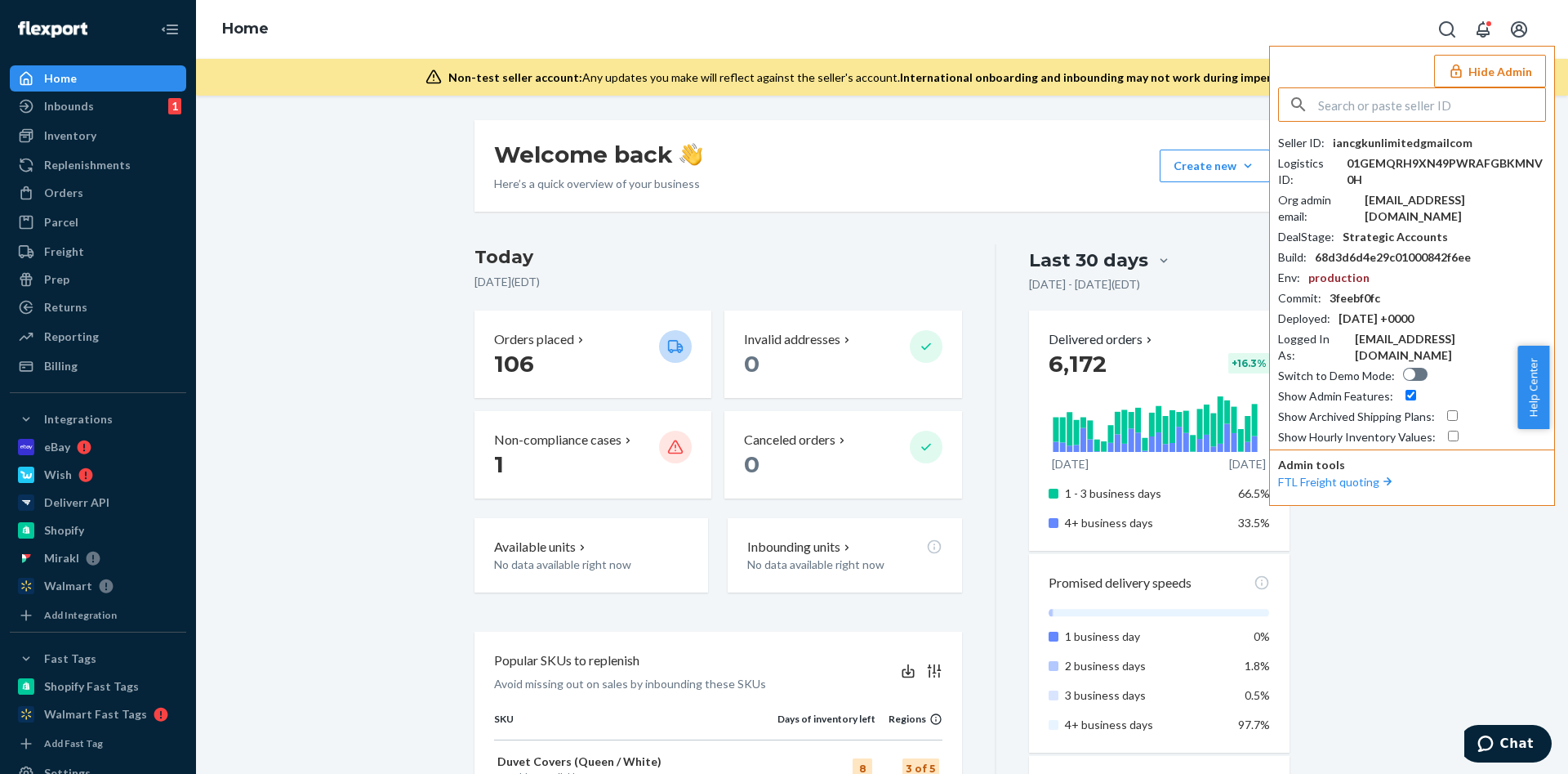
click at [1524, 86] on button "Hide Admin" at bounding box center [1489, 71] width 112 height 32
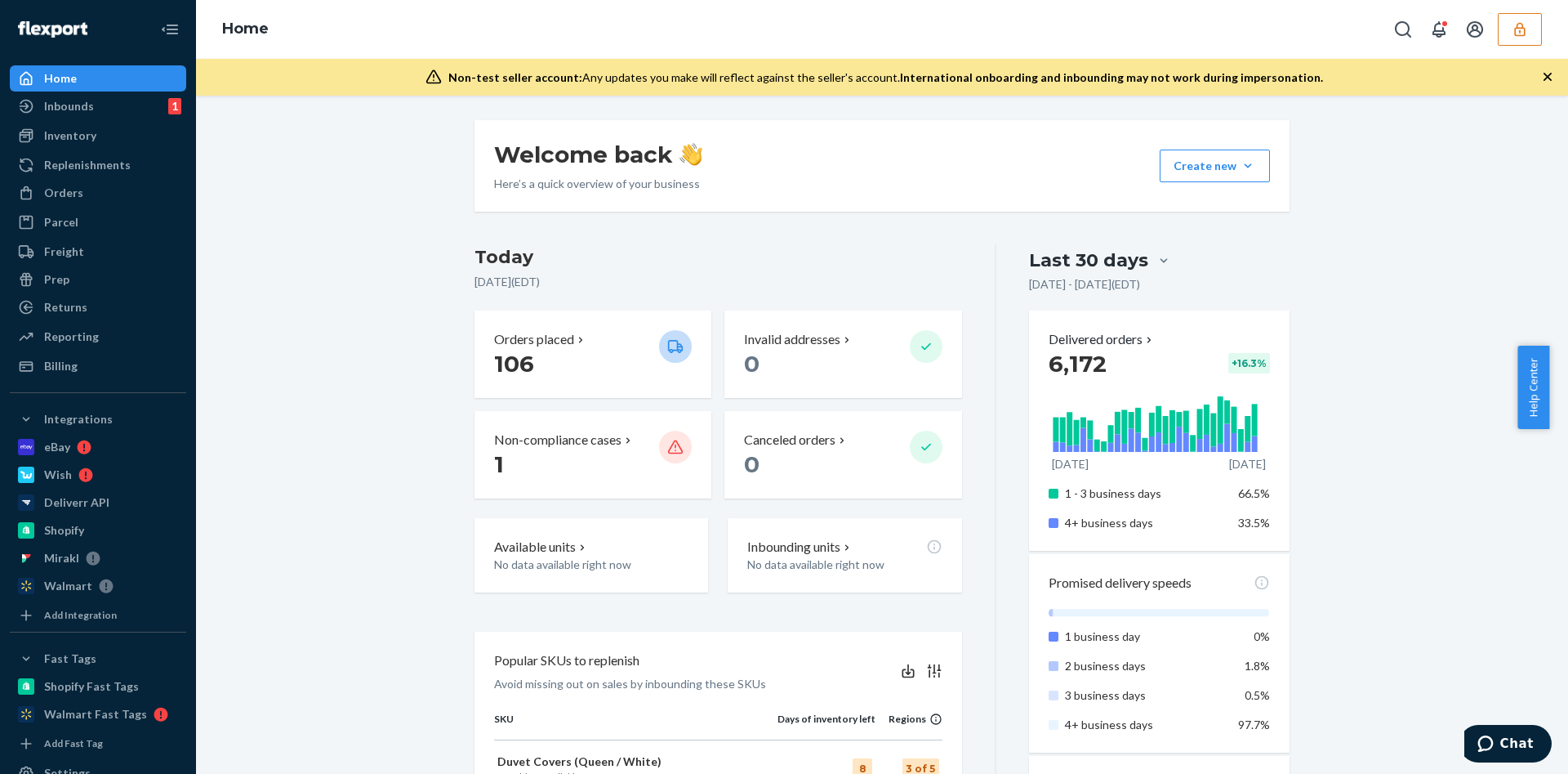
click at [1548, 64] on div "Non-test seller account: Any updates you make will reflect against the seller's…" at bounding box center [881, 77] width 1372 height 37
click at [1548, 70] on div "Non-test seller account: Any updates you make will reflect against the seller's…" at bounding box center [881, 77] width 1372 height 37
click at [134, 103] on div "Inbounds 1" at bounding box center [98, 106] width 173 height 23
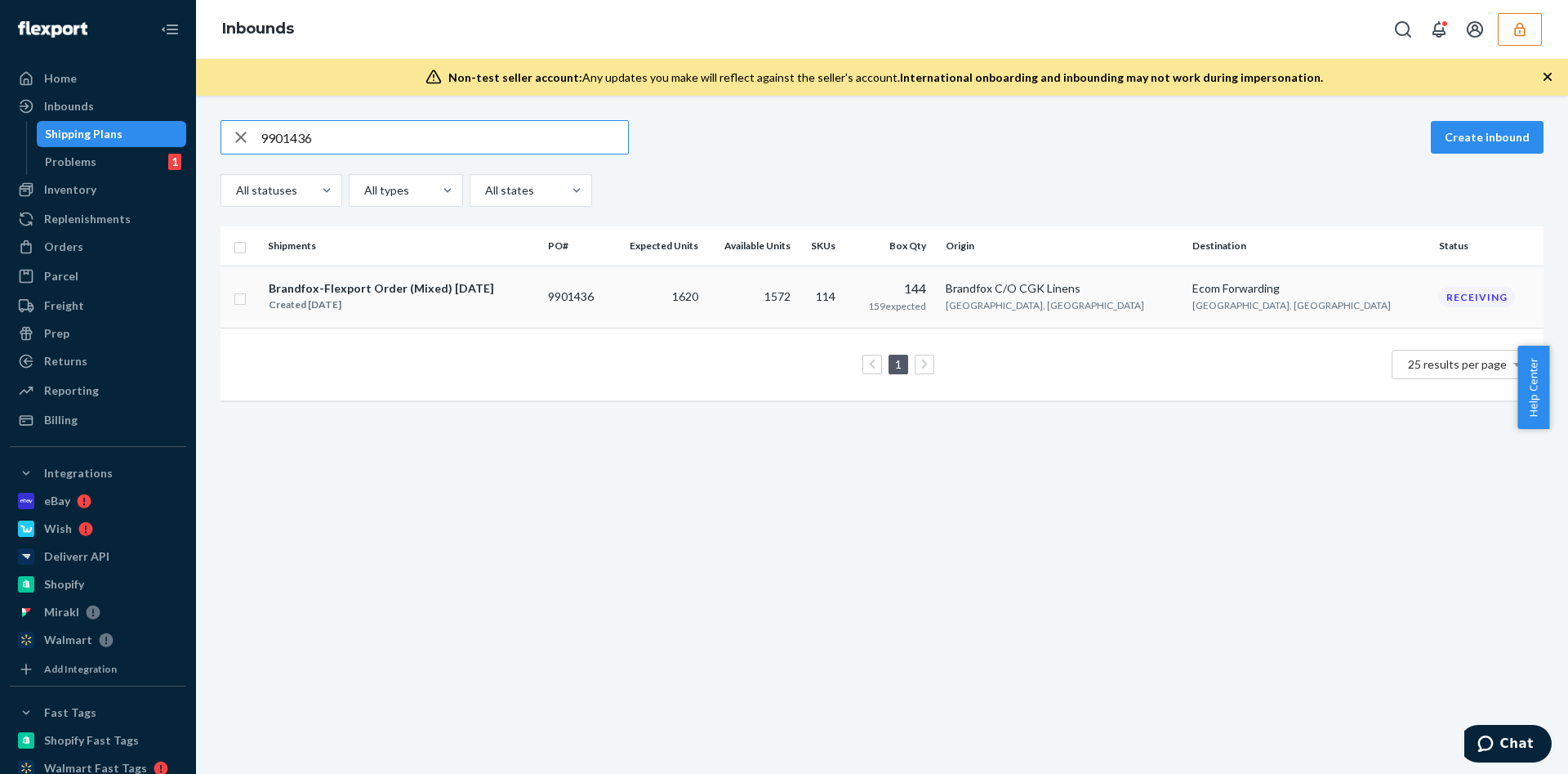
type input "9901436"
click at [849, 295] on td "114" at bounding box center [822, 297] width 52 height 63
